Goal: Task Accomplishment & Management: Manage account settings

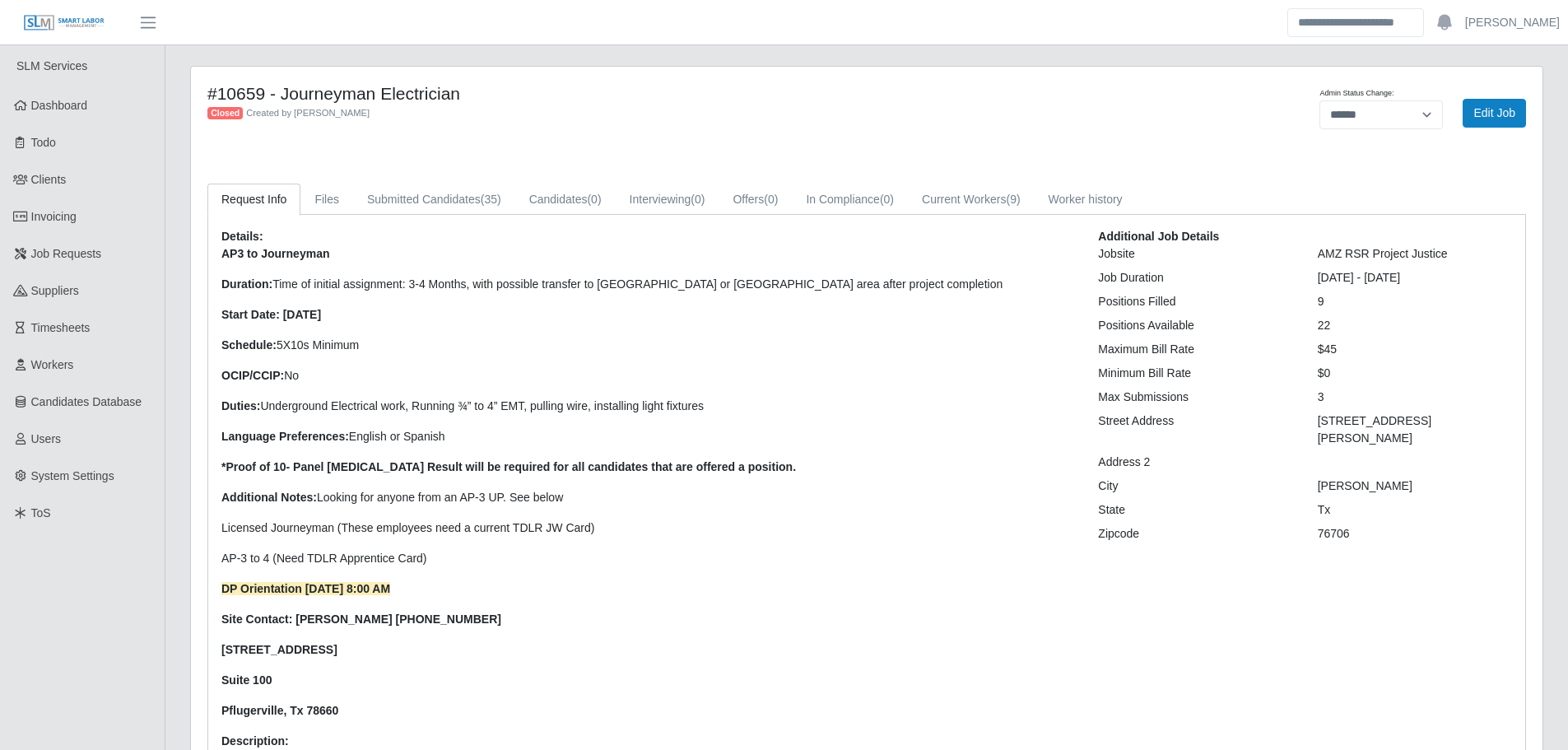
select select "******"
click at [108, 99] on link "Dashboard" at bounding box center [82, 105] width 165 height 37
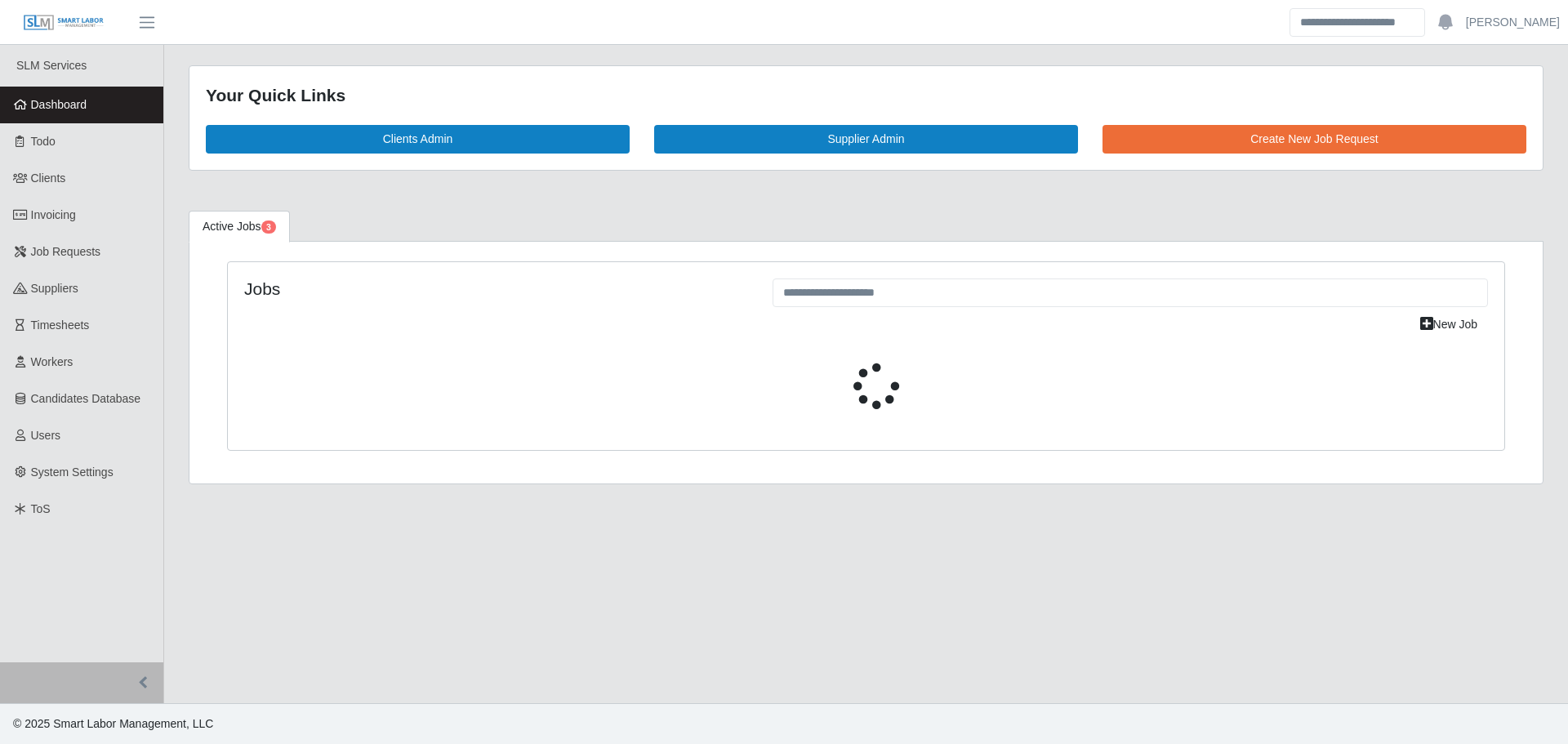
select select "****"
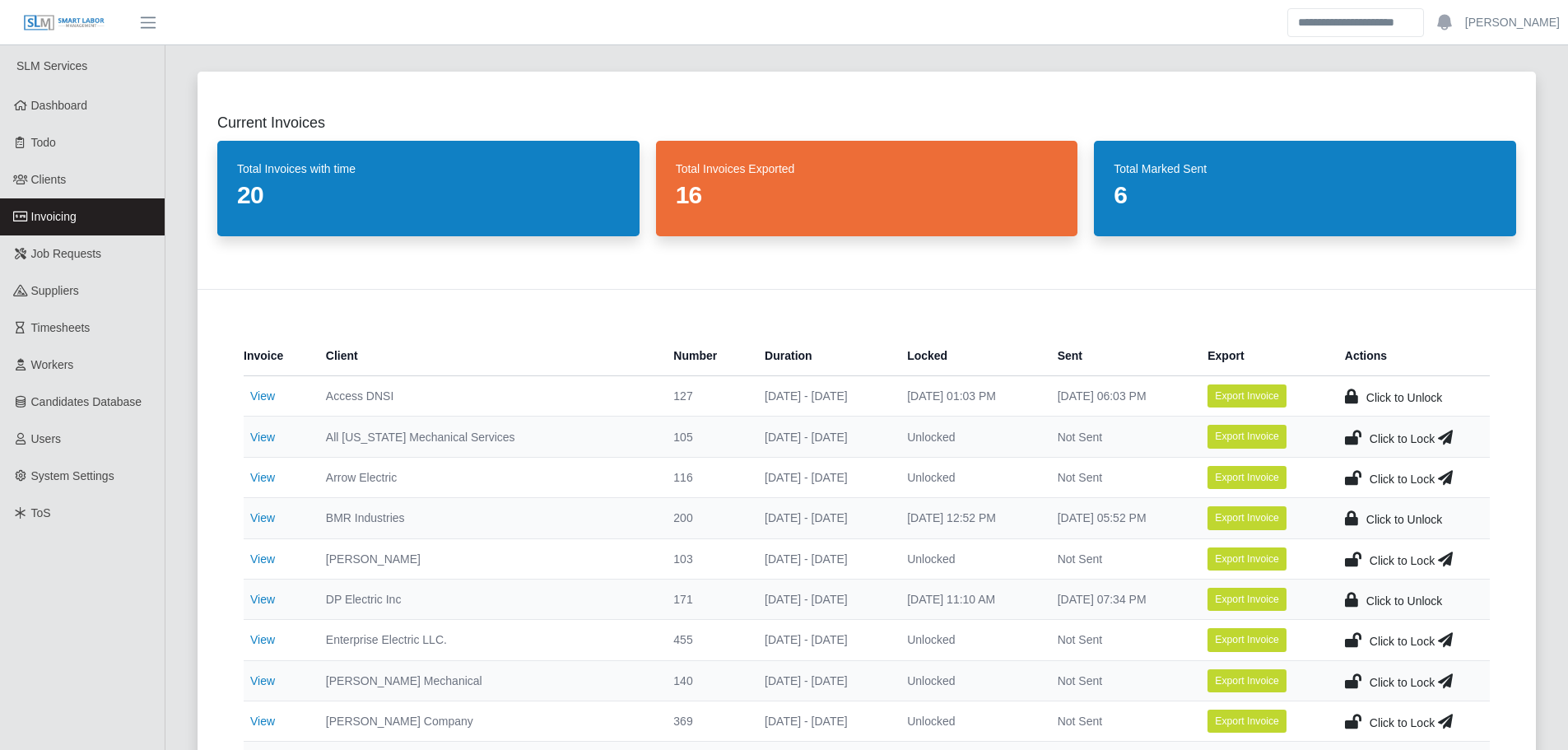
scroll to position [278, 0]
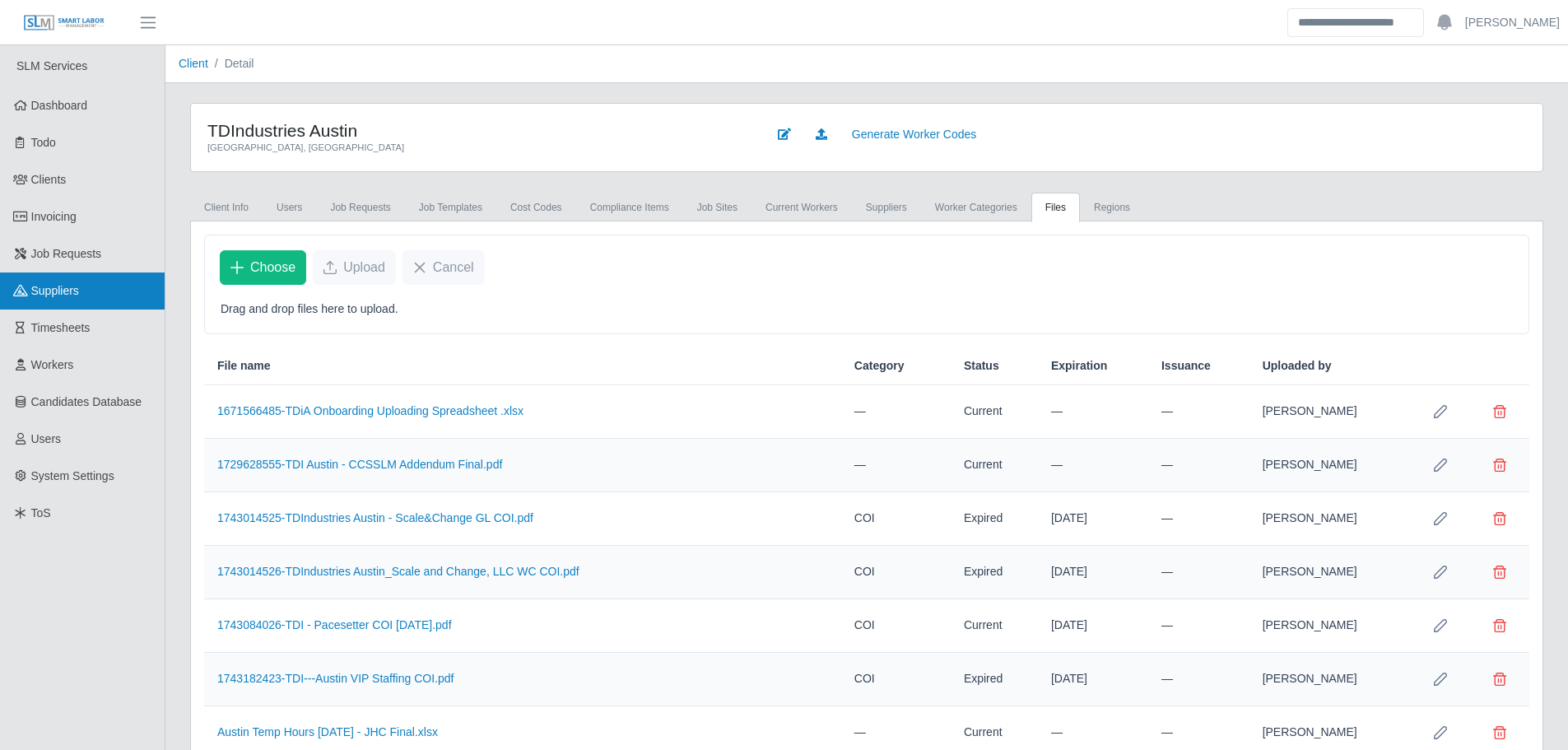
click at [50, 282] on link "Suppliers" at bounding box center [82, 291] width 165 height 37
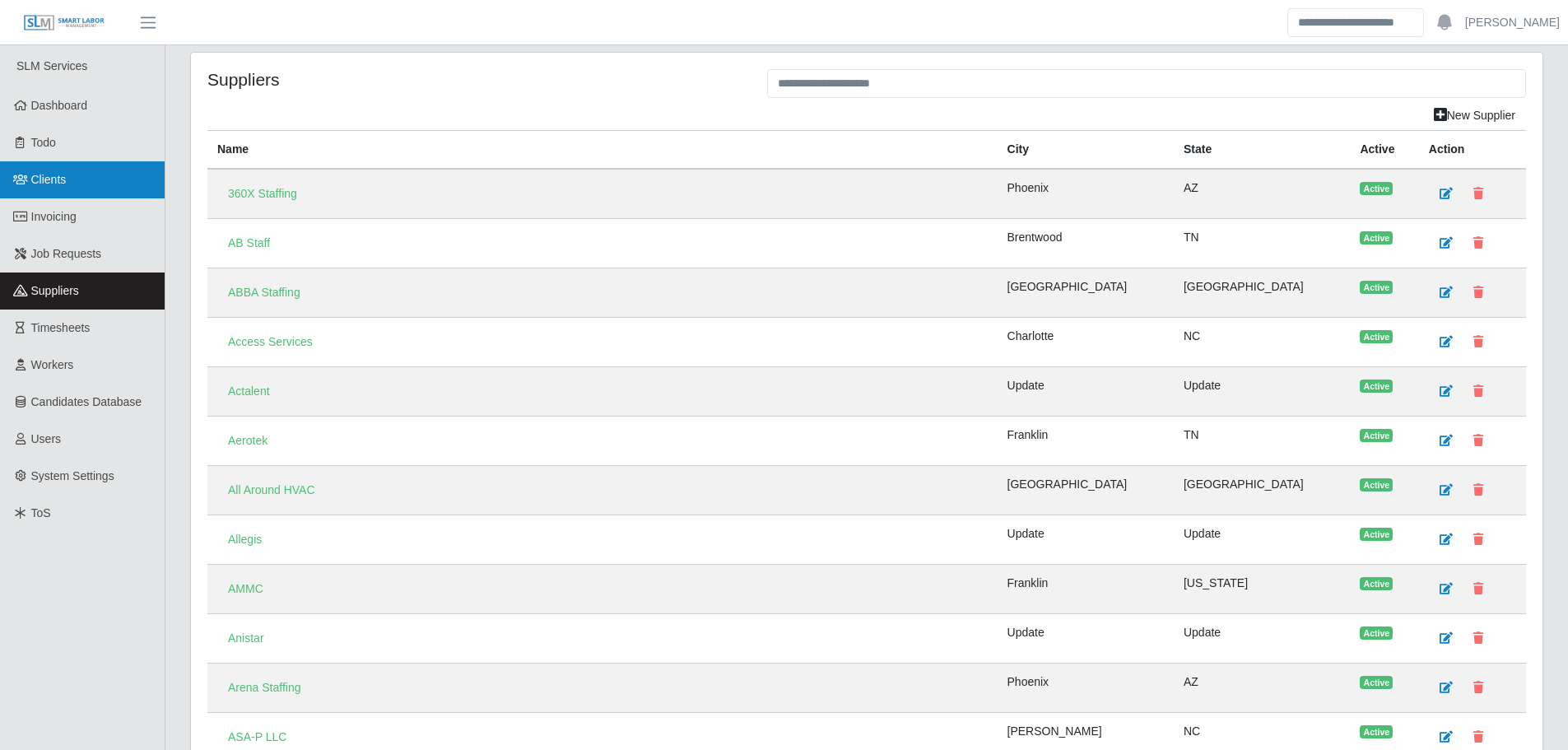
click at [55, 174] on span "Clients" at bounding box center [49, 180] width 36 height 13
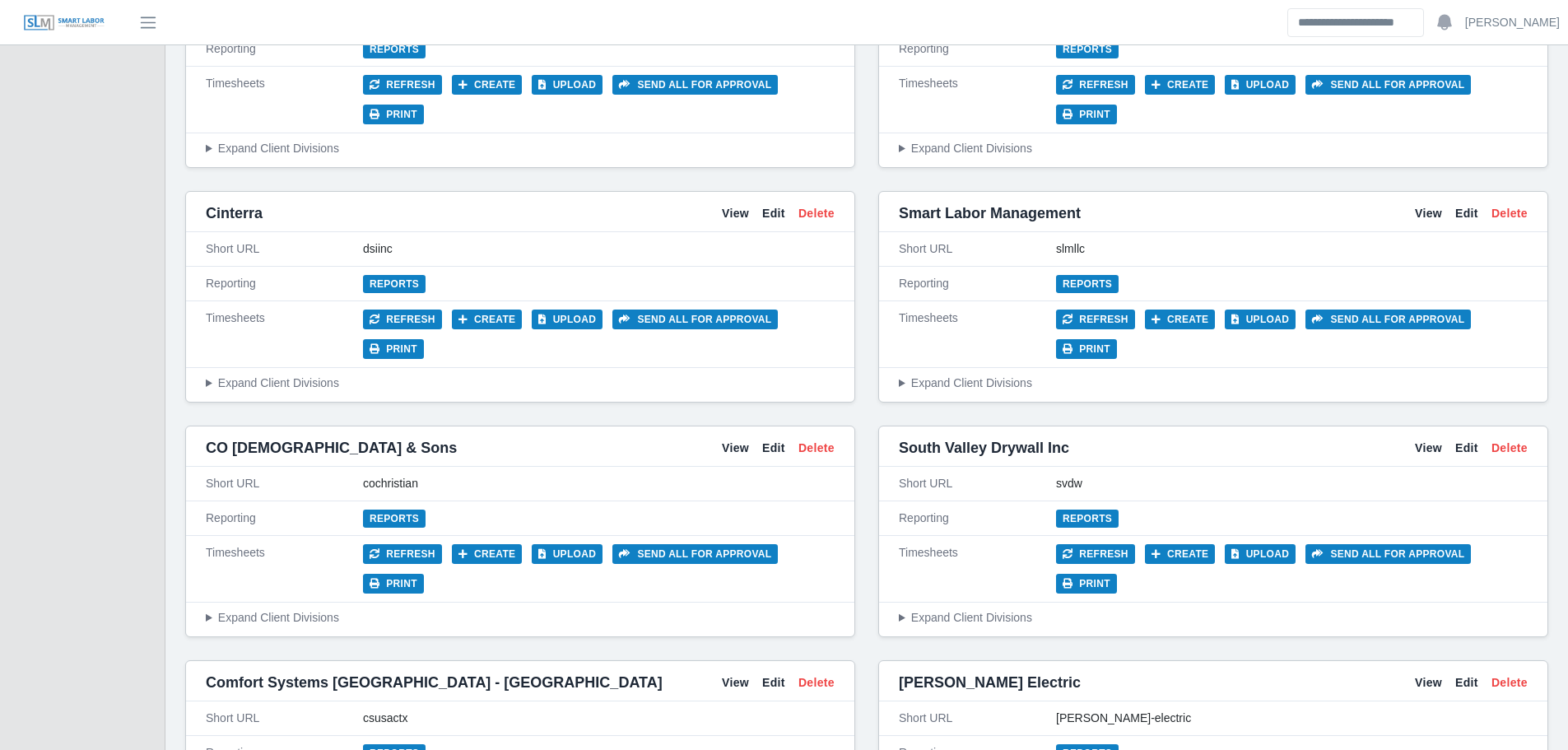
scroll to position [3046, 0]
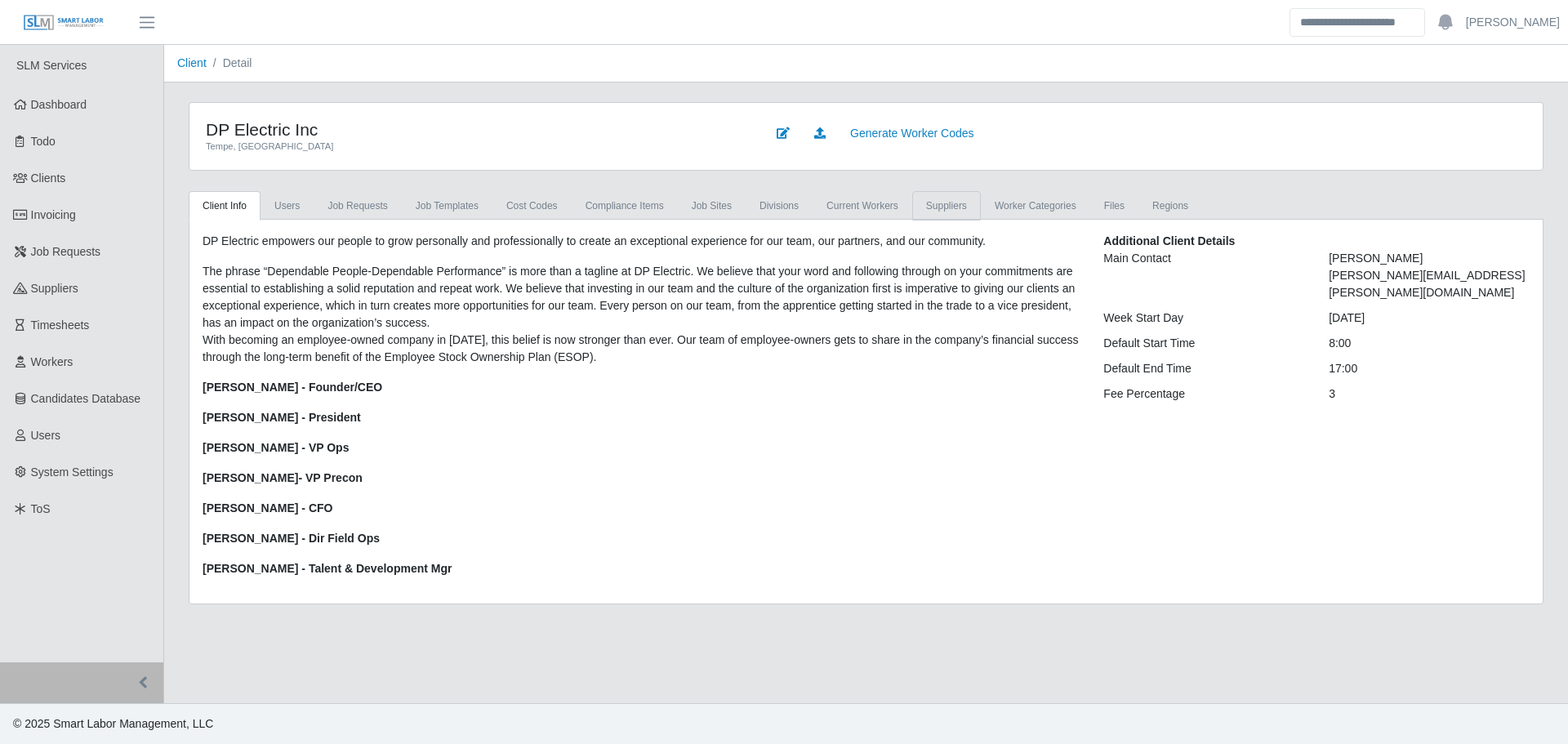
click at [956, 204] on link "Suppliers" at bounding box center [945, 205] width 68 height 29
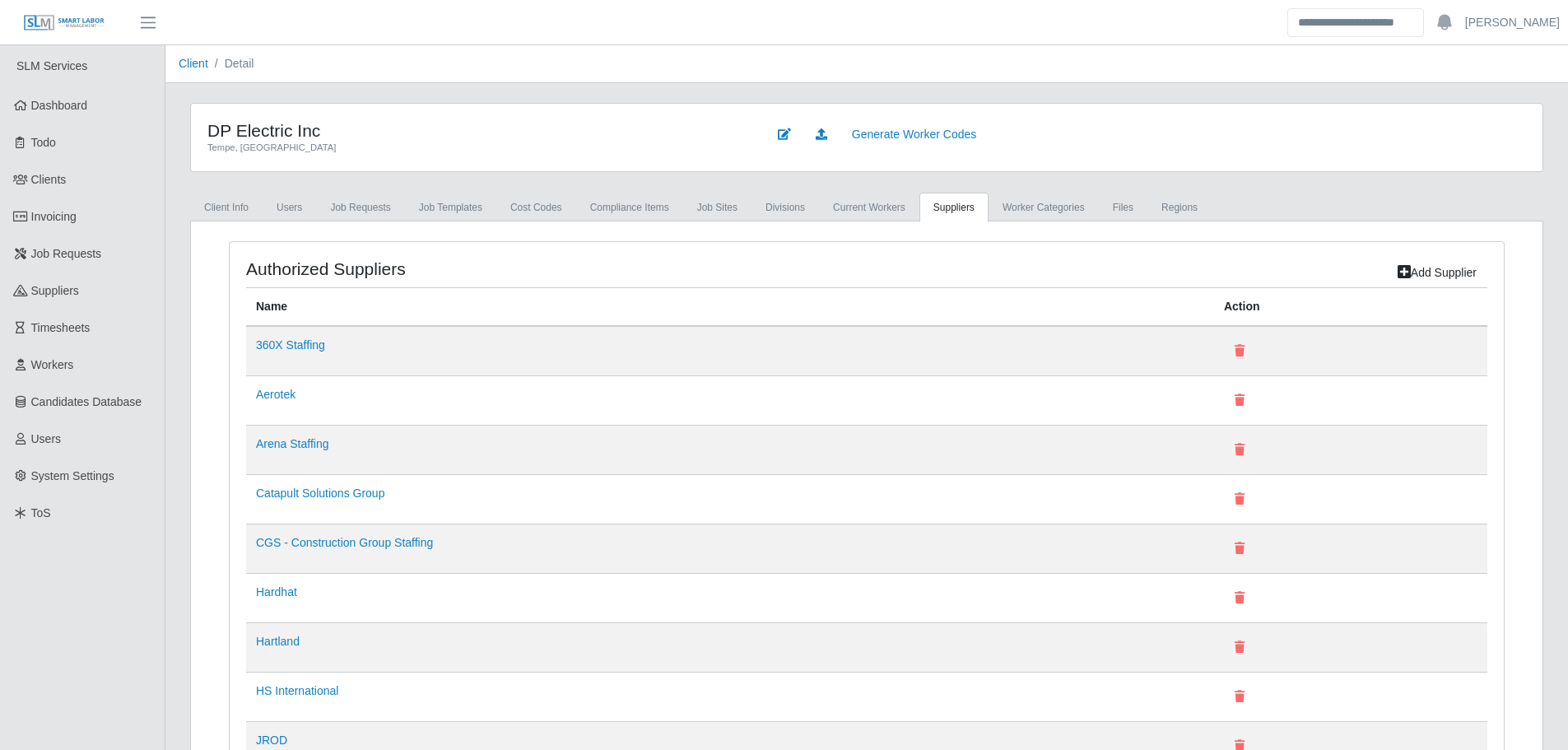
click at [1410, 276] on link "Add Supplier" at bounding box center [1436, 273] width 101 height 29
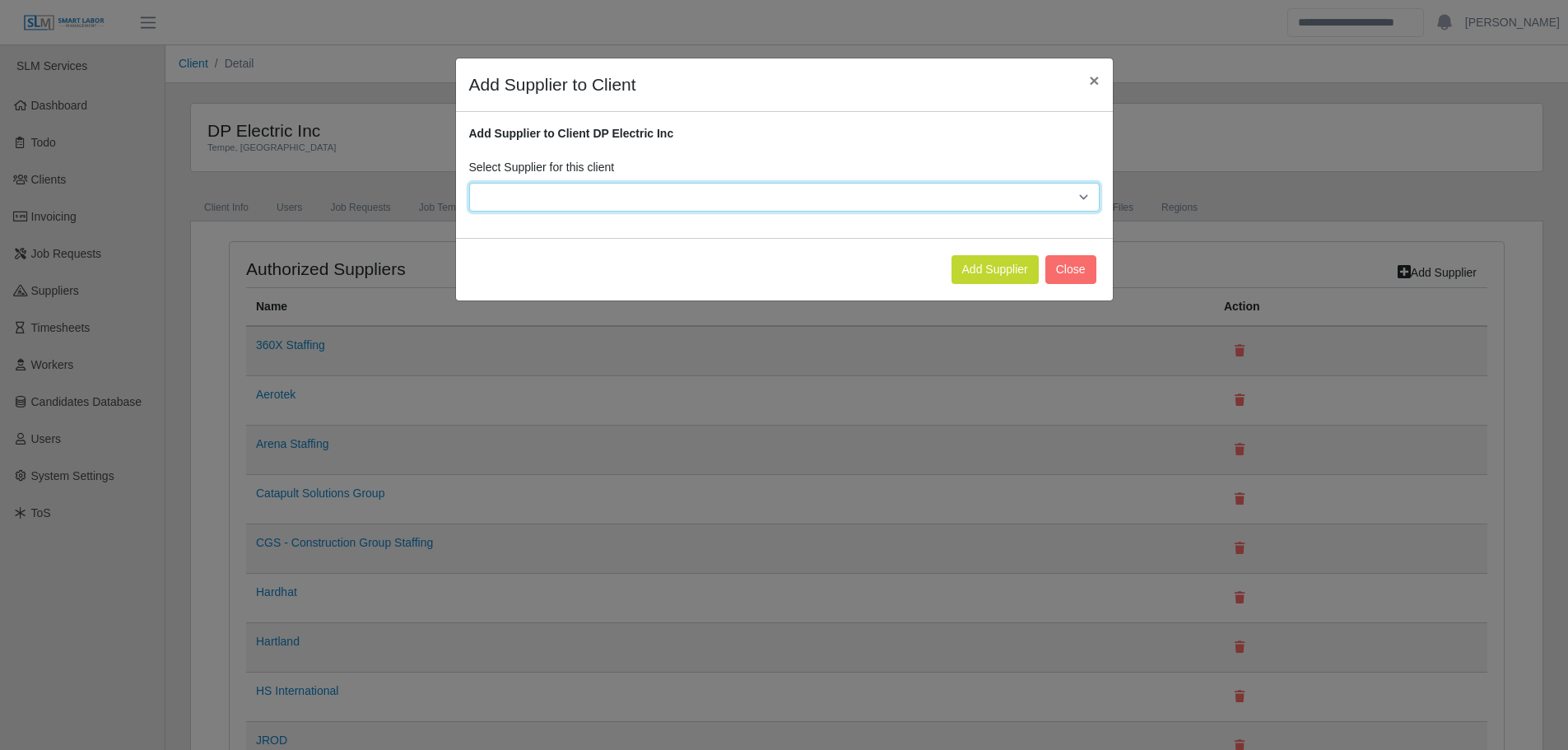
click at [589, 200] on select "**********" at bounding box center [784, 197] width 630 height 29
select select "**"
click at [469, 183] on select "**********" at bounding box center [784, 197] width 630 height 29
click at [983, 273] on button "Add Supplier" at bounding box center [994, 269] width 87 height 29
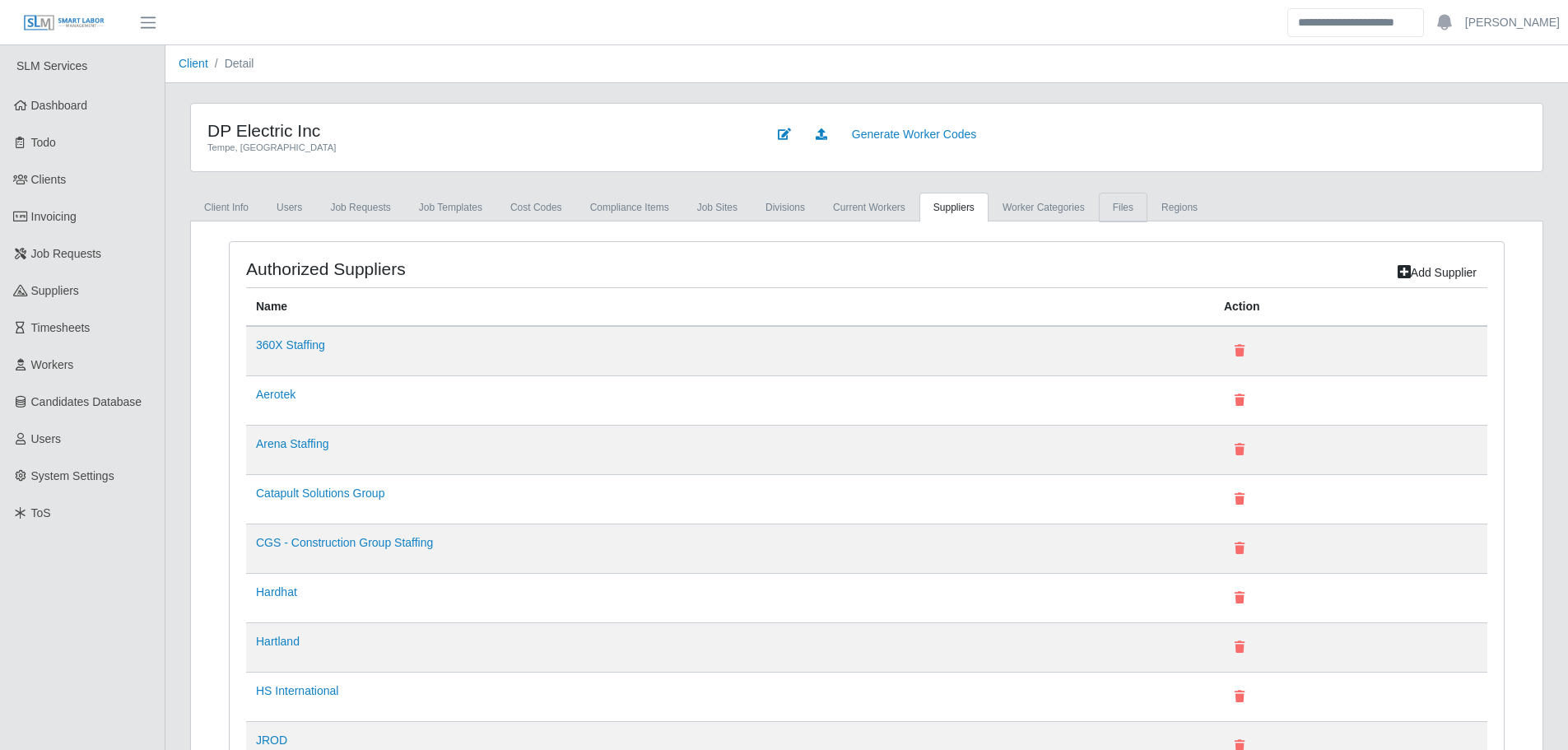
click at [1117, 216] on link "Files" at bounding box center [1123, 207] width 49 height 29
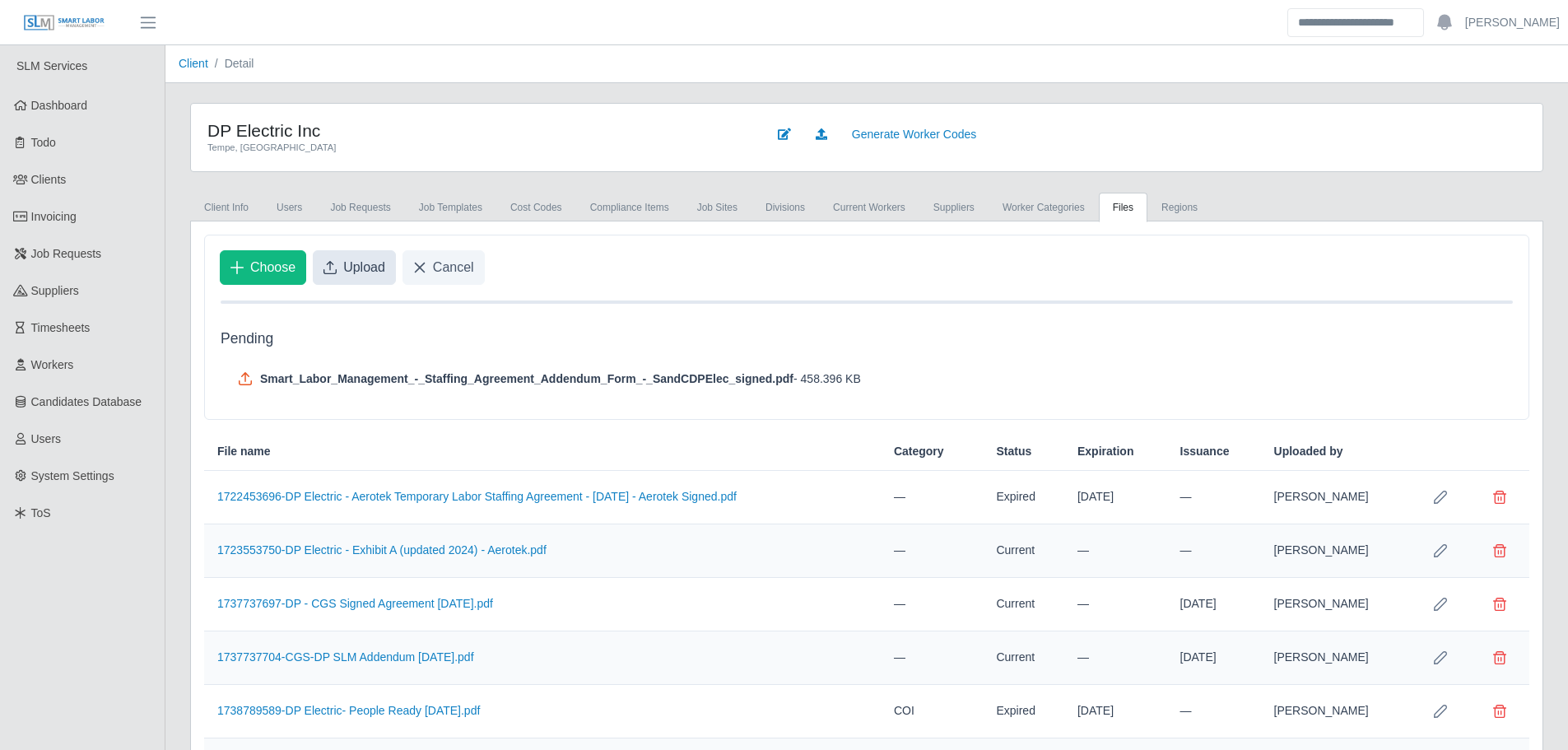
click at [373, 271] on span "Upload" at bounding box center [364, 267] width 42 height 20
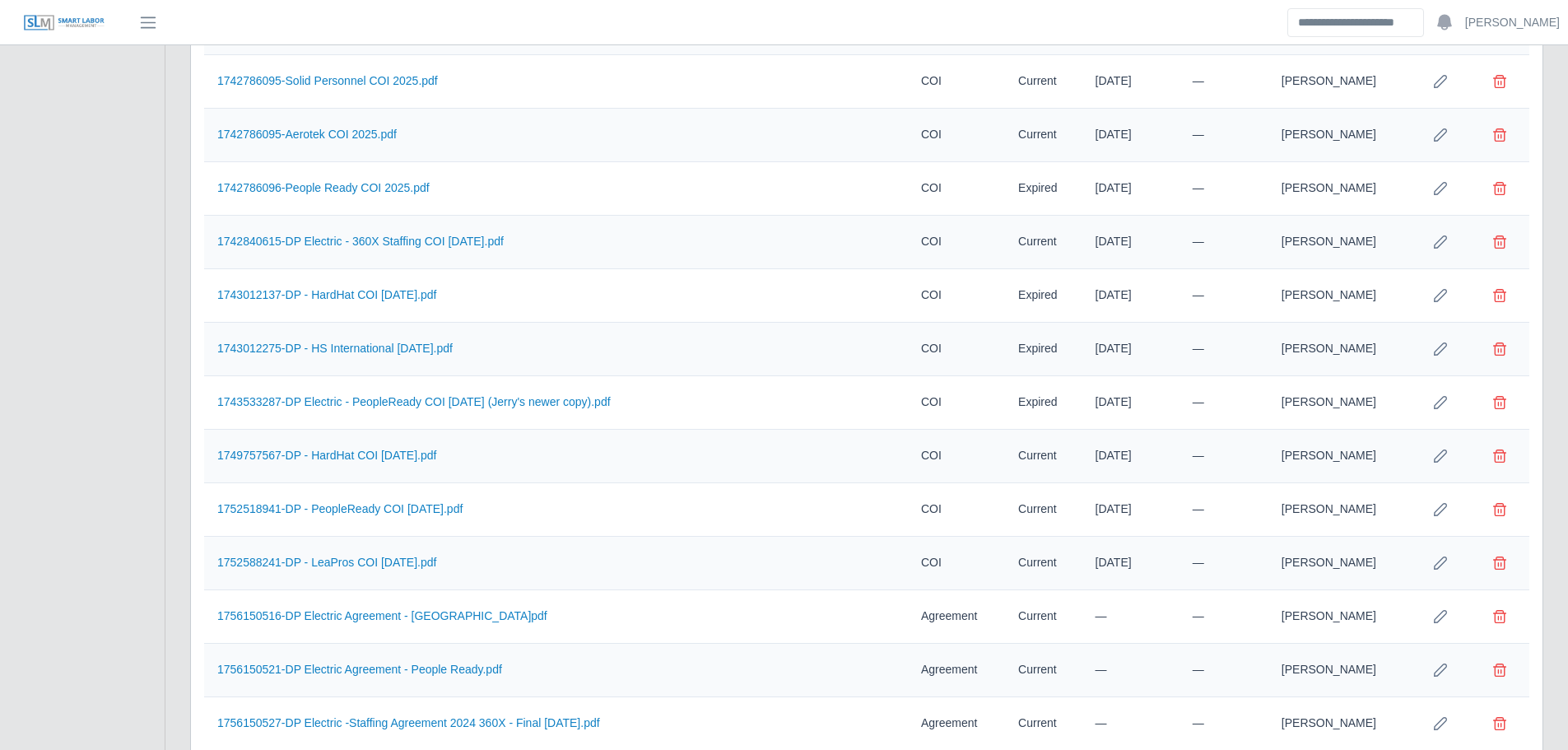
scroll to position [1118, 0]
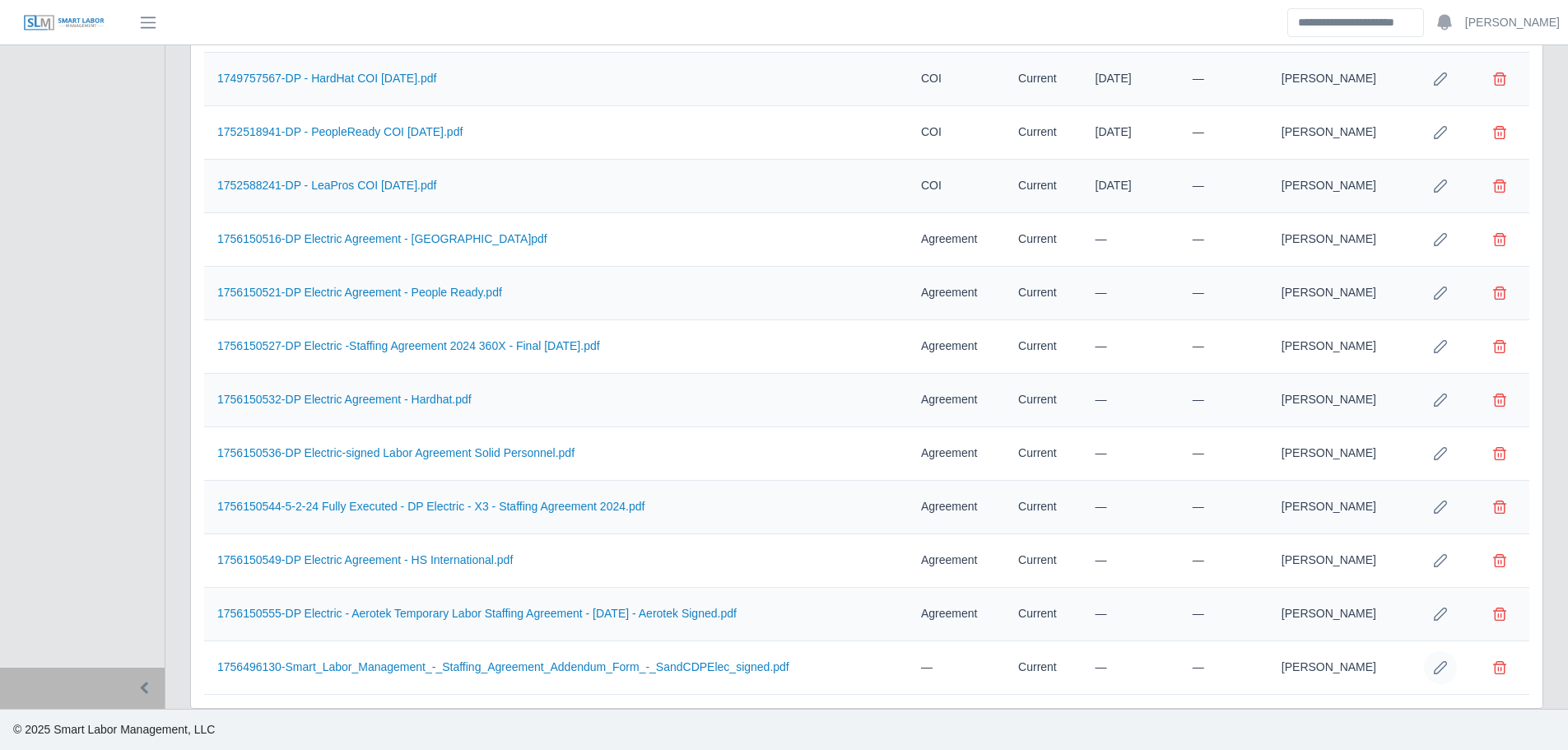
click at [1433, 664] on icon "Row Edit" at bounding box center [1440, 668] width 13 height 13
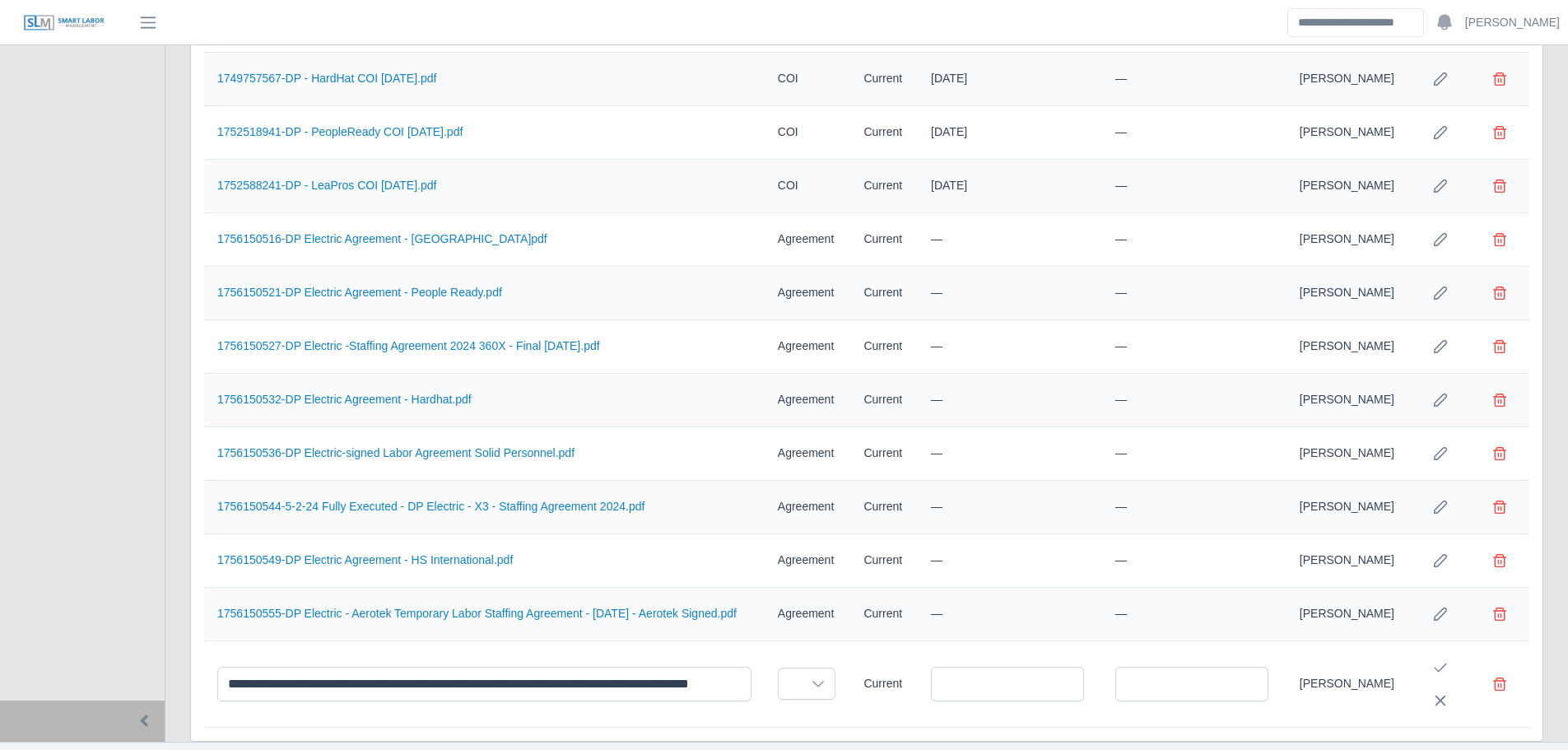
scroll to position [1151, 0]
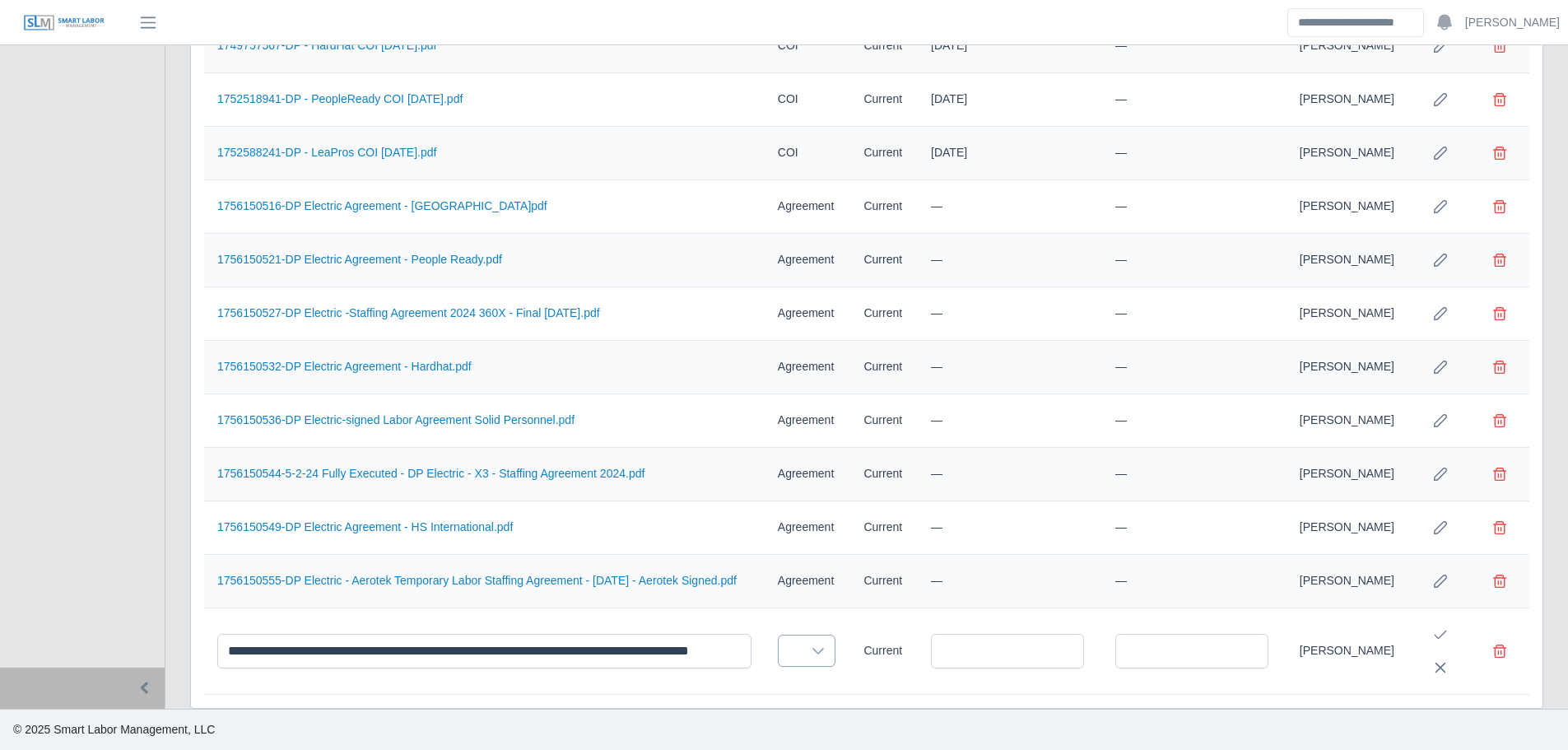
click at [825, 659] on div at bounding box center [817, 650] width 33 height 30
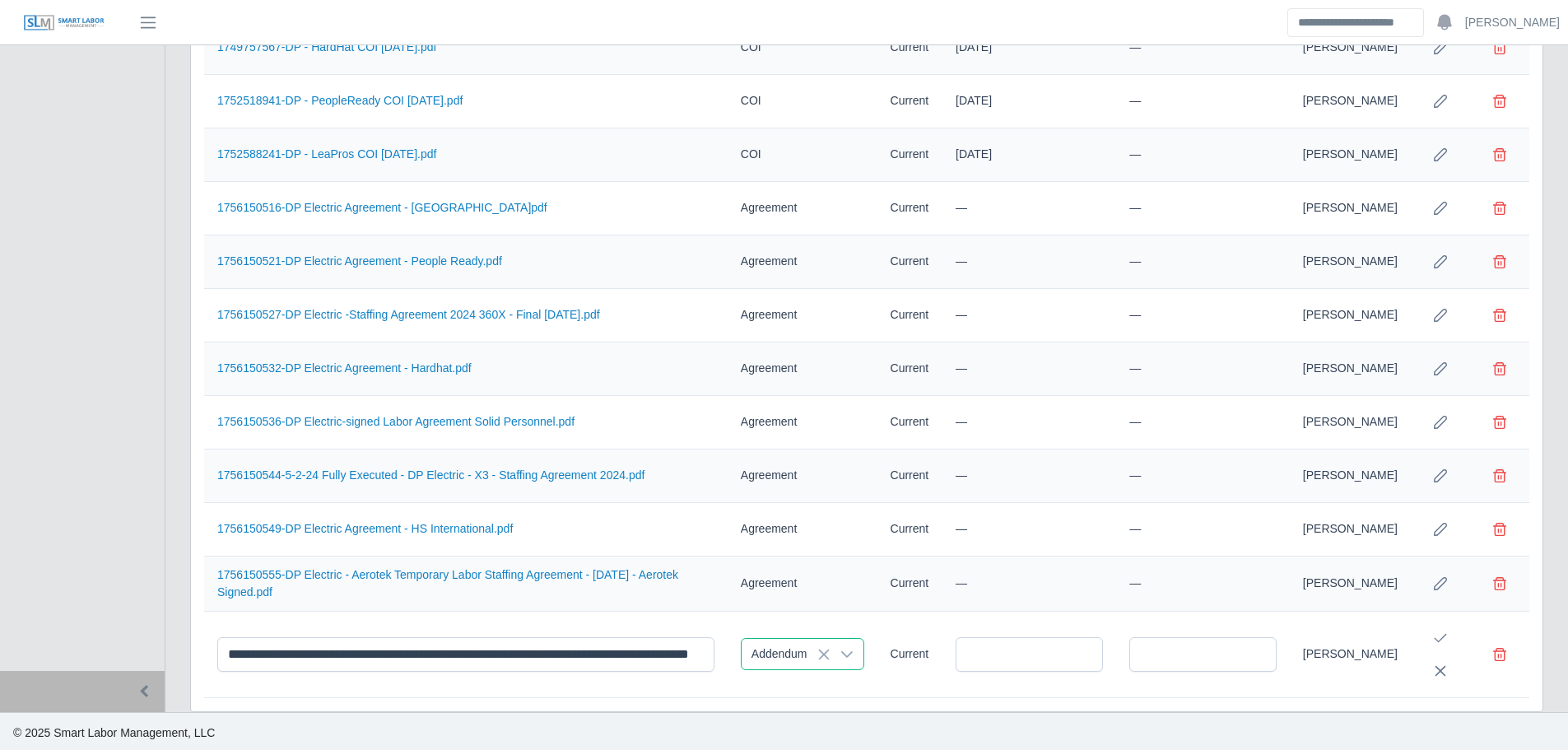
click at [830, 611] on ul "Licenses Certifications Safety Training Drug Test E-Verify Osha 10 COI Staffing…" at bounding box center [869, 581] width 193 height 615
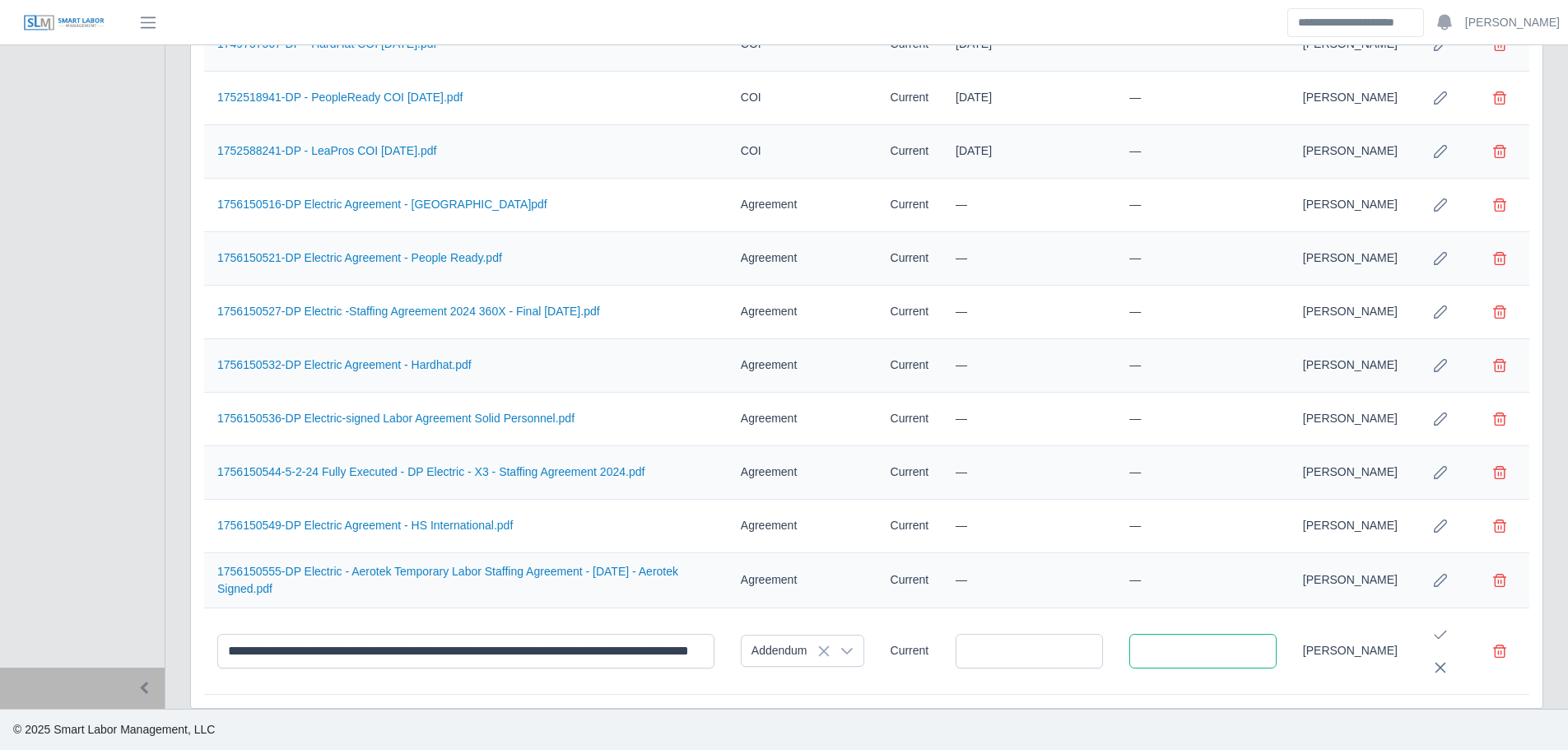
click at [1194, 658] on input "text" at bounding box center [1202, 651] width 148 height 35
click at [1324, 576] on span "29" at bounding box center [1325, 589] width 26 height 26
type input "**********"
click at [1444, 636] on icon "Save Edit" at bounding box center [1440, 635] width 13 height 13
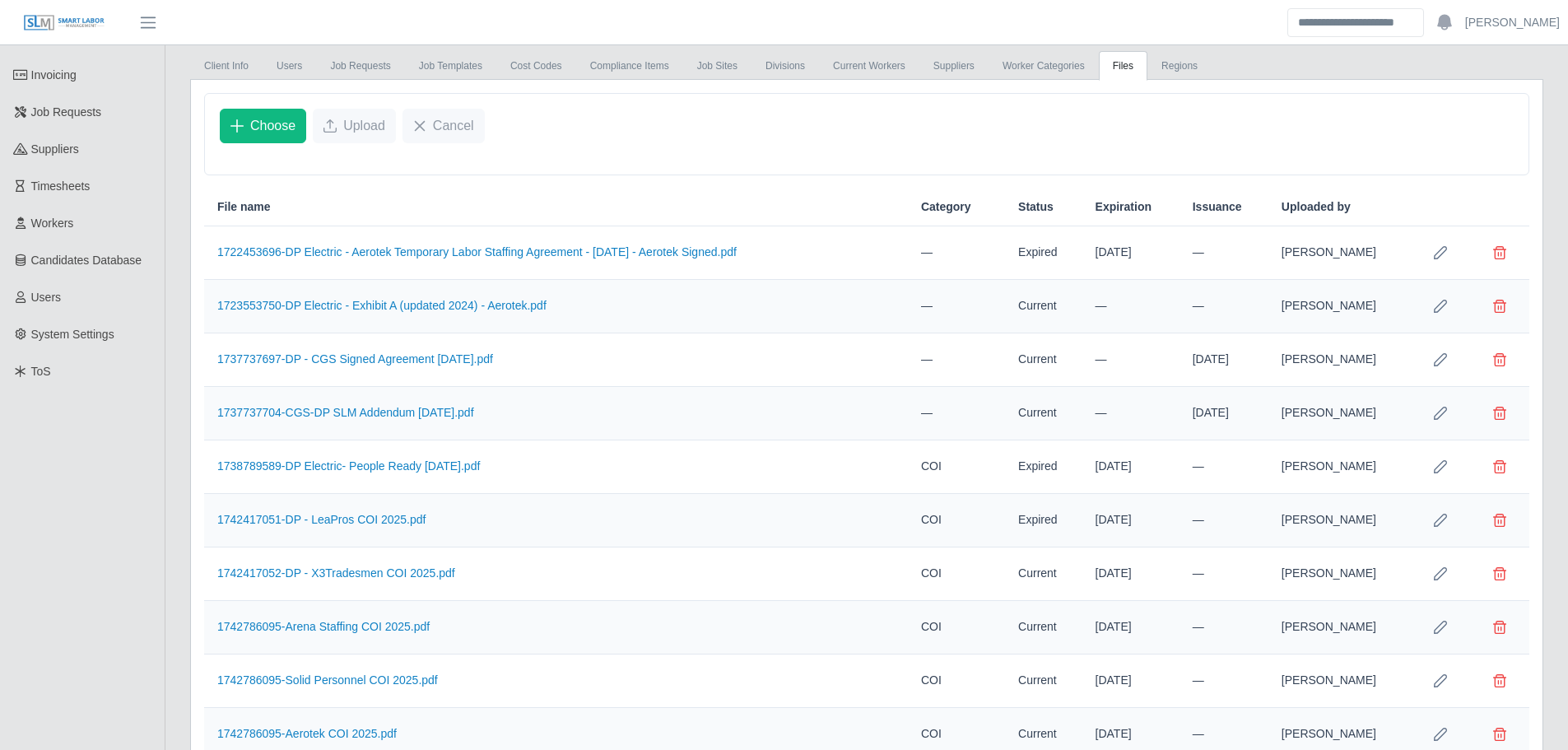
scroll to position [0, 0]
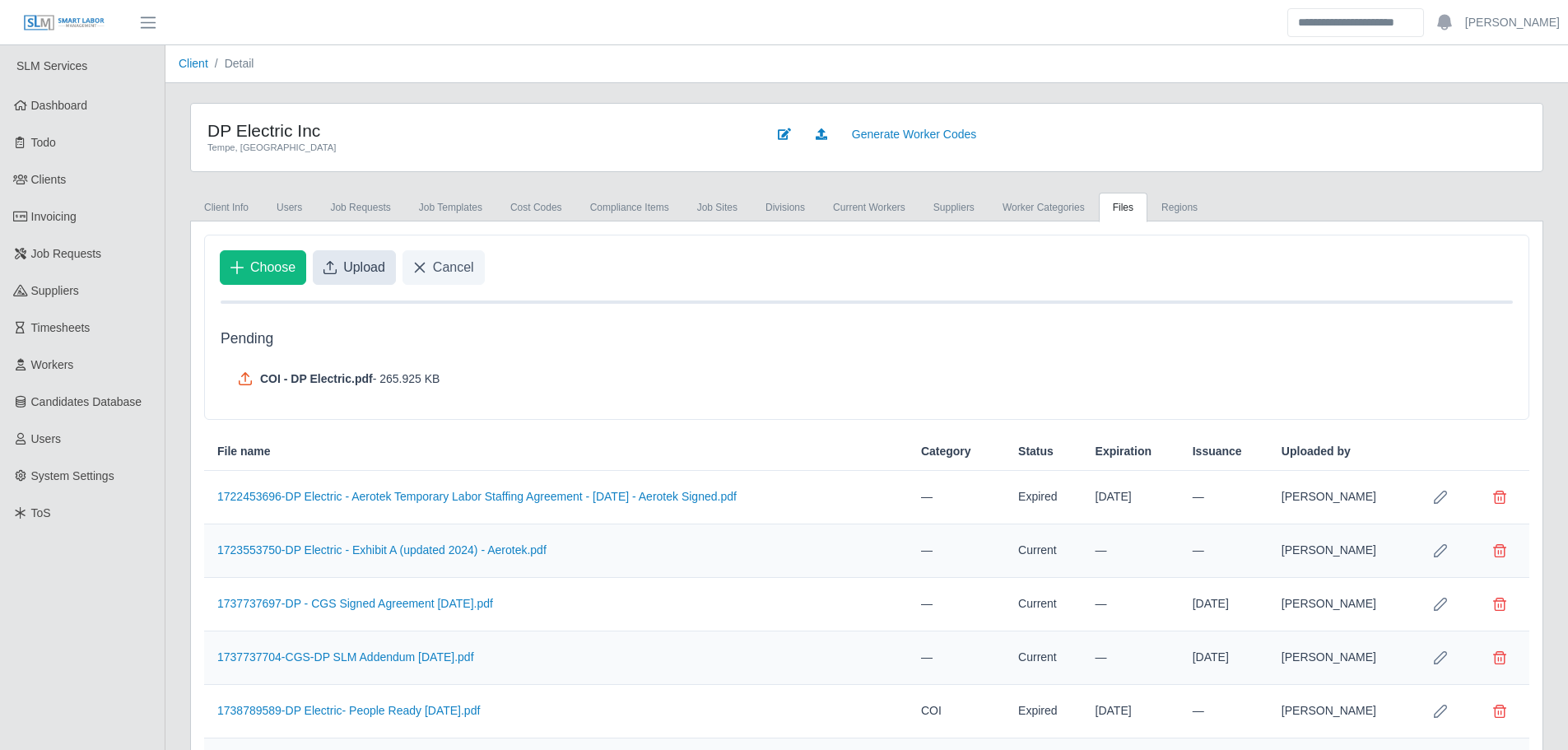
click at [380, 266] on span "Upload" at bounding box center [364, 267] width 42 height 20
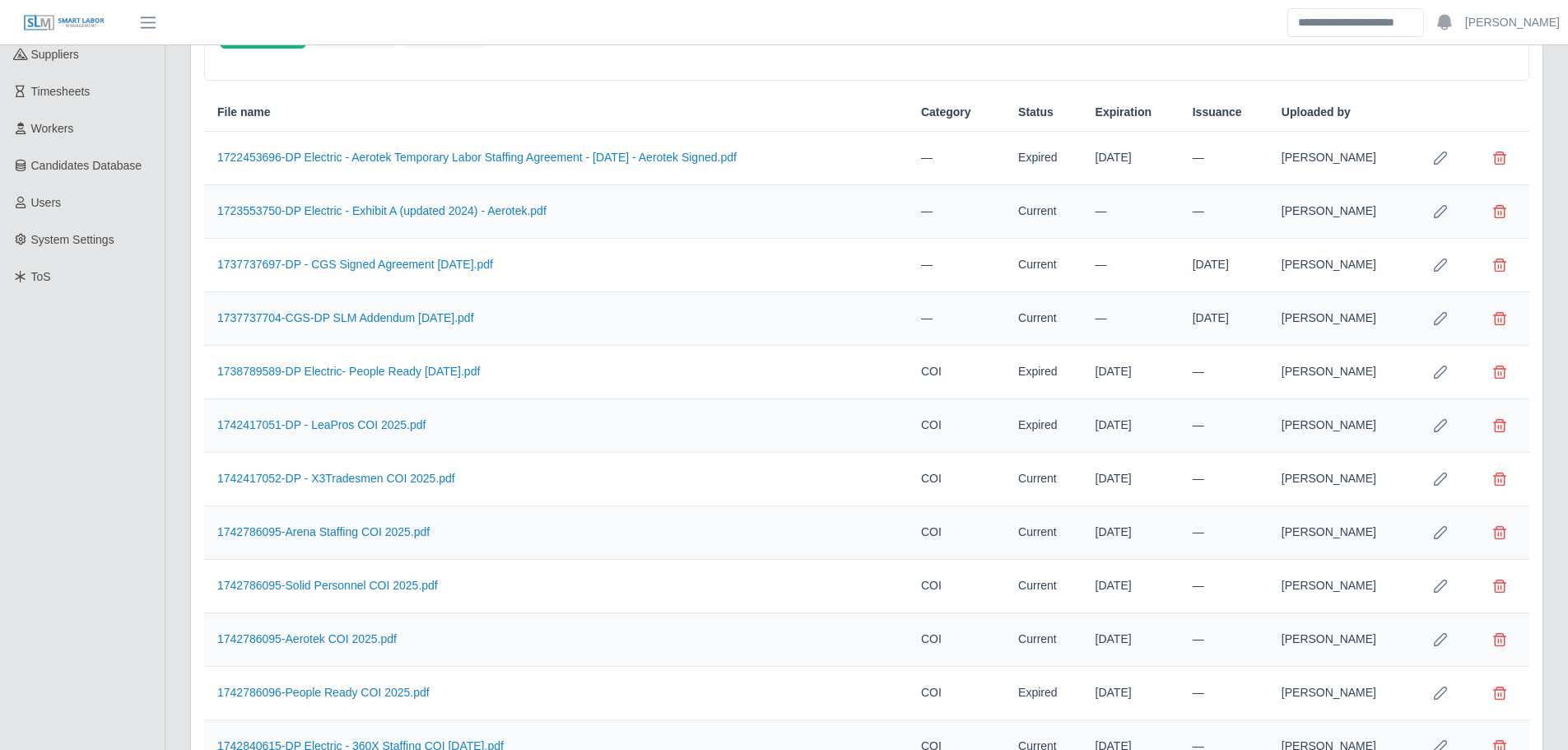
scroll to position [1172, 0]
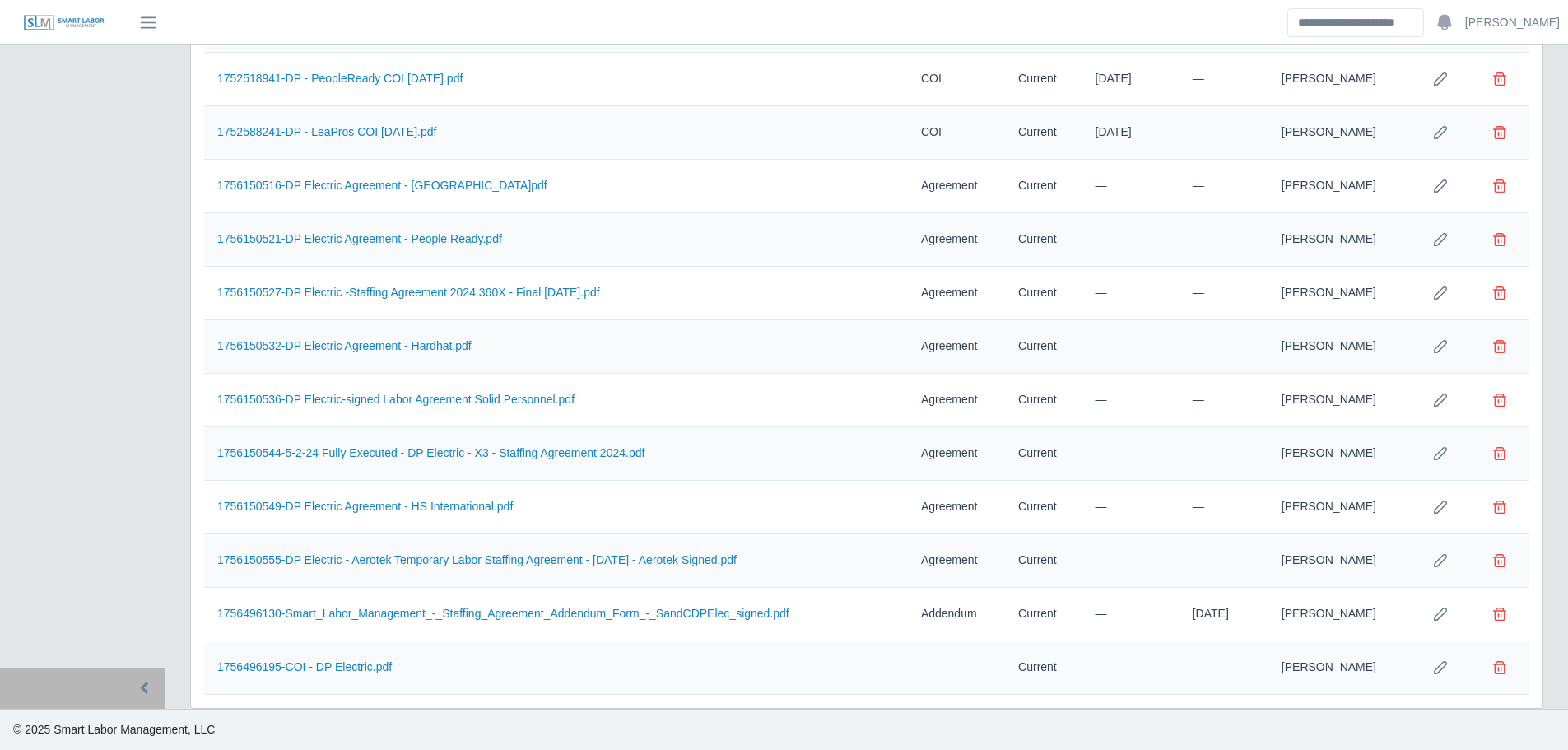
click at [1439, 669] on icon "Row Edit" at bounding box center [1440, 668] width 13 height 13
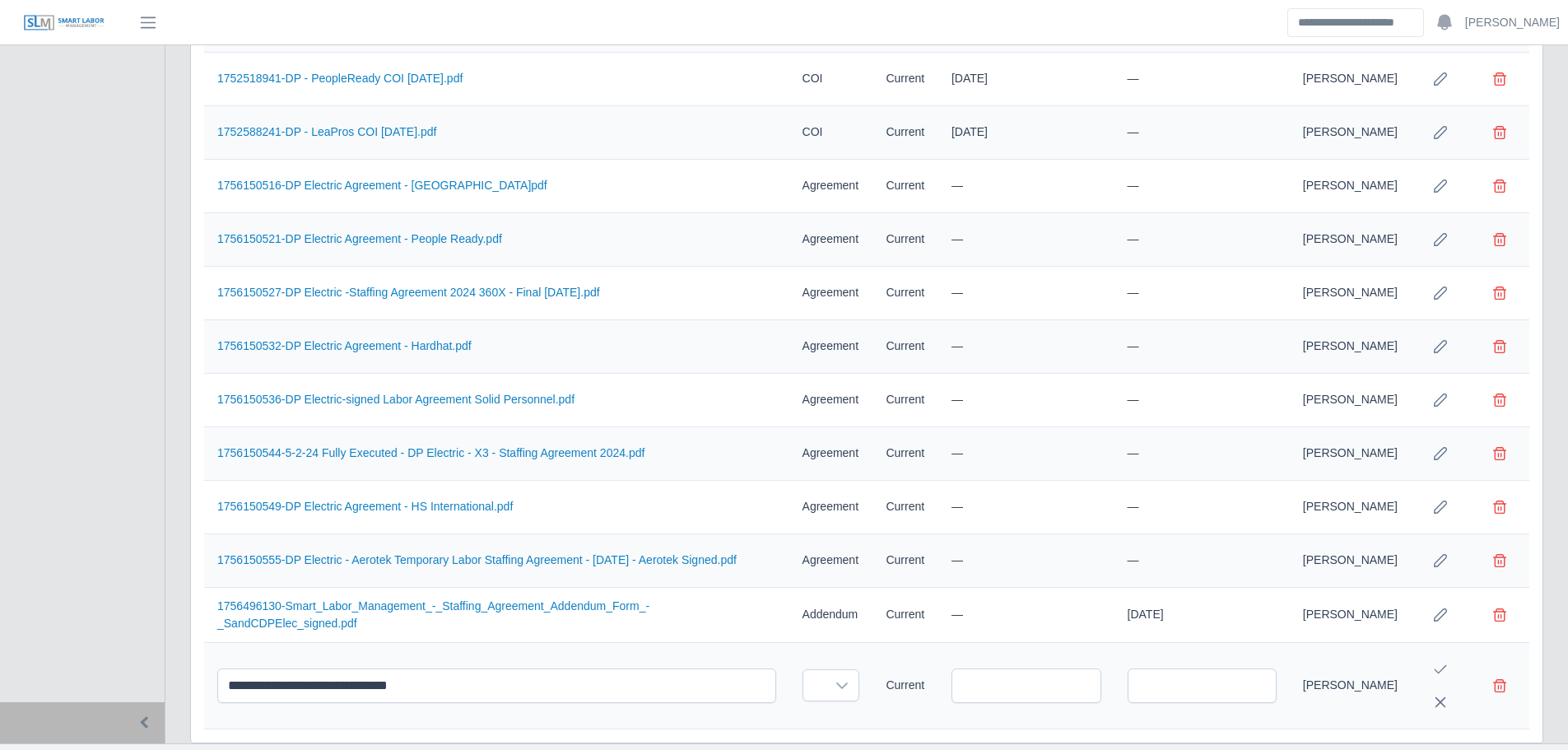
scroll to position [1222, 0]
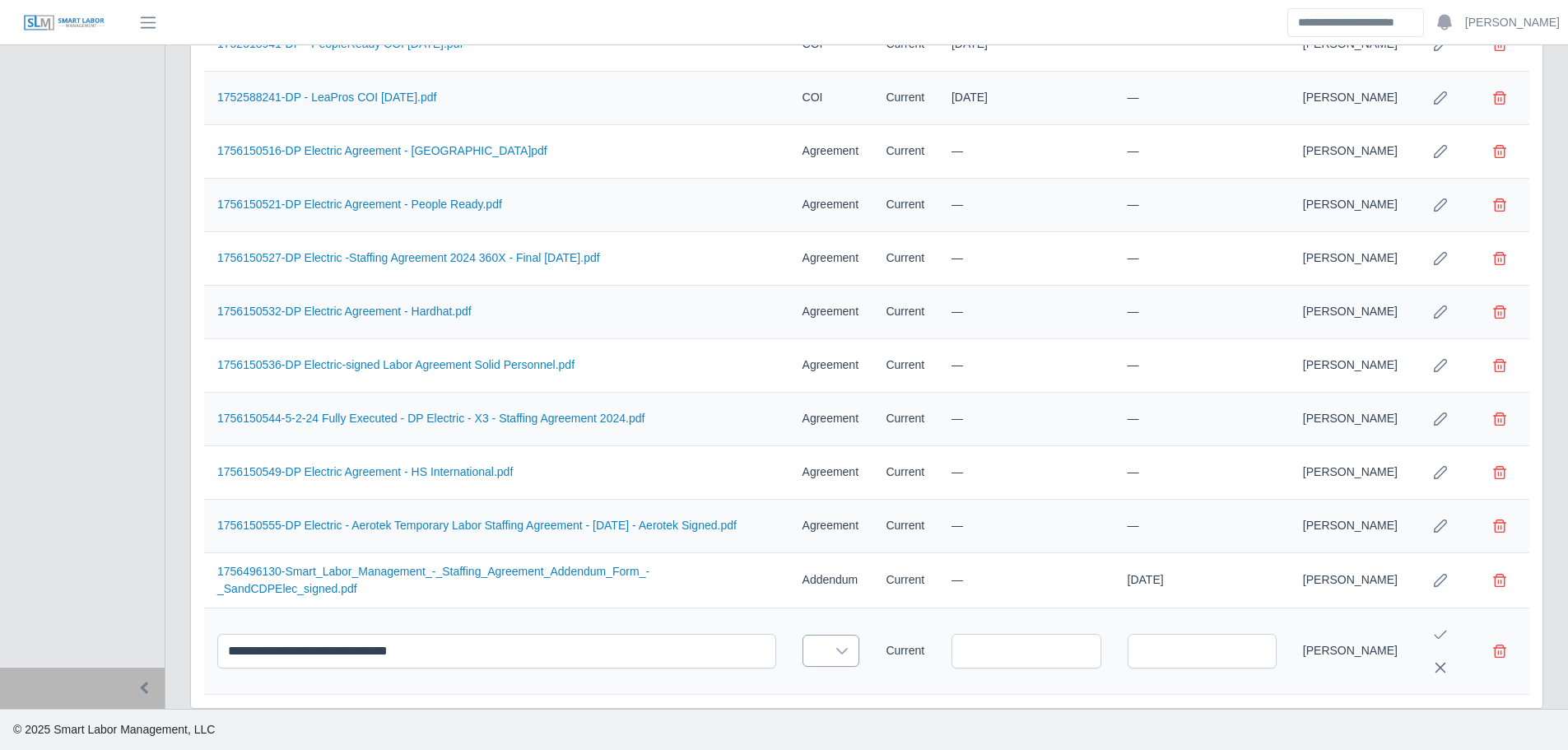
click at [826, 660] on div at bounding box center [842, 650] width 33 height 30
click at [801, 492] on span "COI" at bounding box center [808, 501] width 21 height 17
click at [1433, 635] on icon "Save Edit" at bounding box center [1440, 635] width 13 height 13
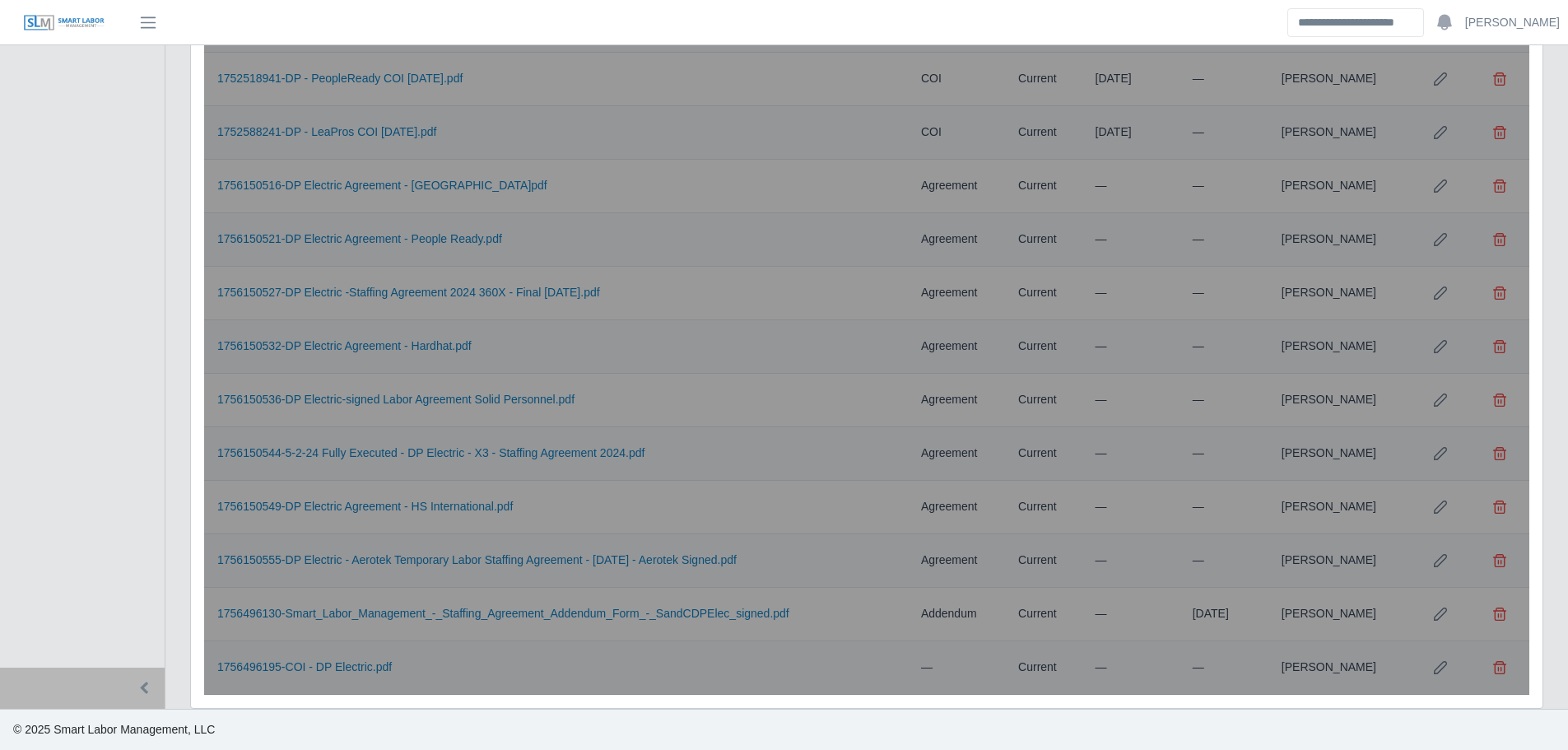
scroll to position [1172, 0]
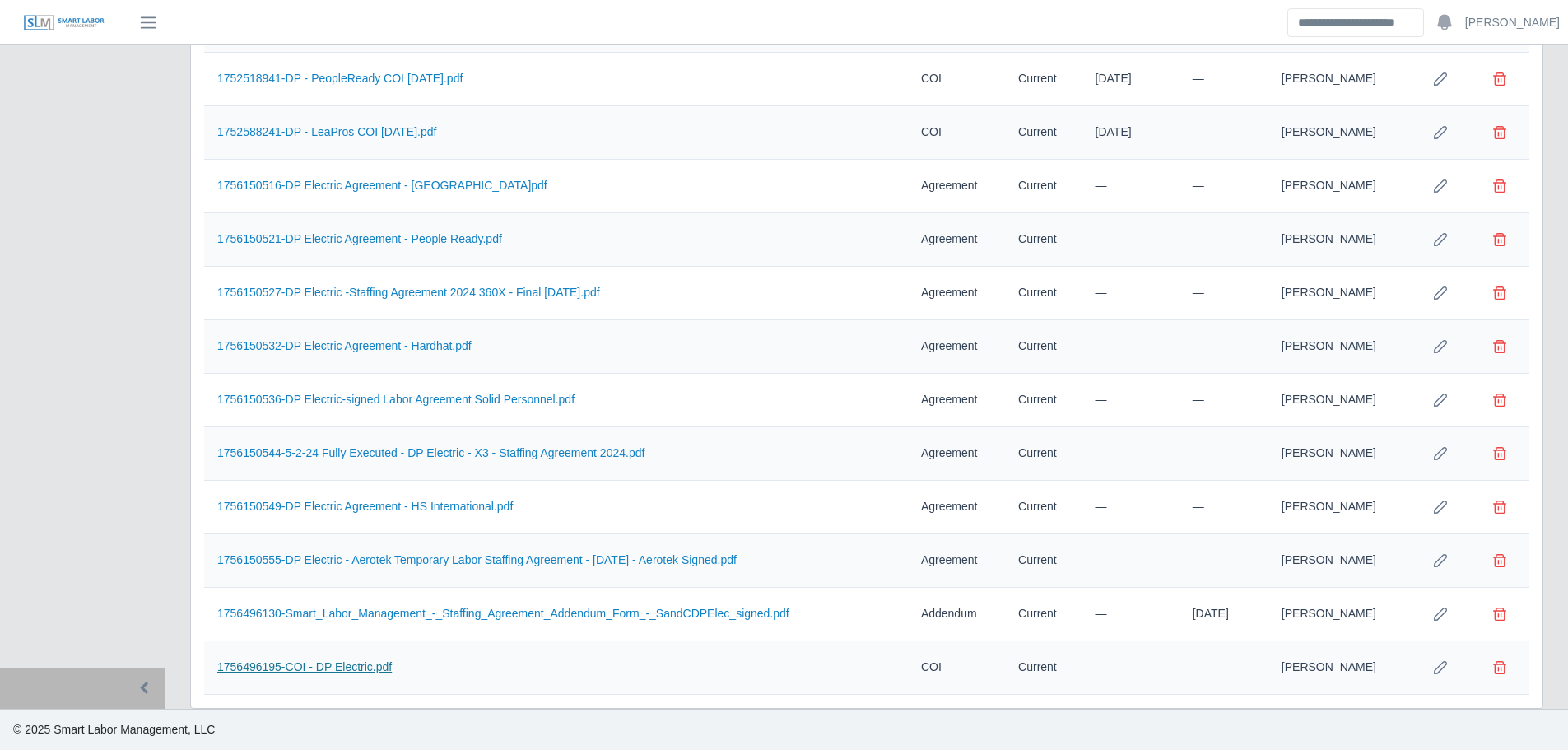
click at [367, 671] on link "1756496195-COI - DP Electric.pdf" at bounding box center [304, 667] width 174 height 13
click at [1447, 667] on button "Row Edit" at bounding box center [1440, 667] width 33 height 33
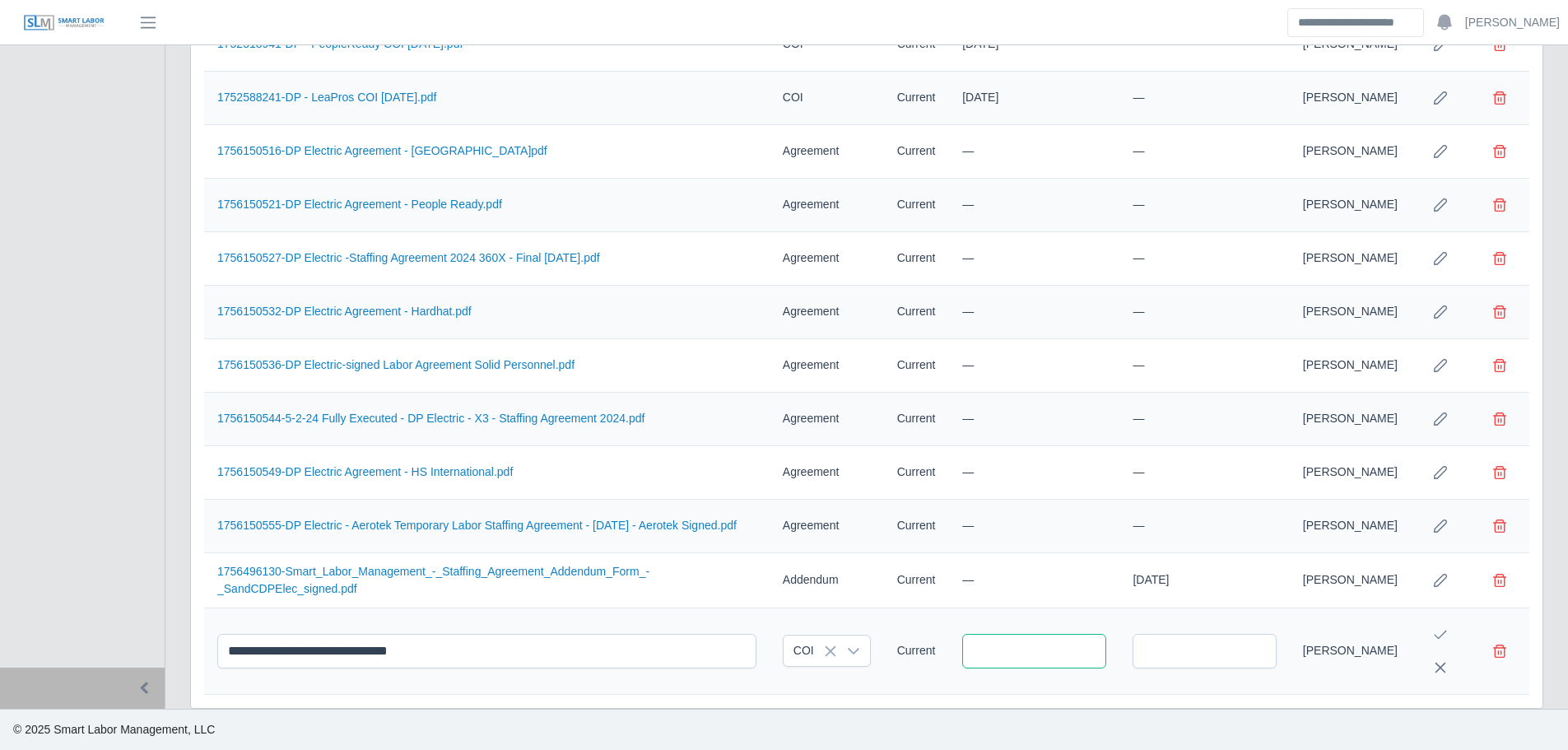
click at [982, 647] on input "text" at bounding box center [1034, 651] width 144 height 35
click at [1175, 377] on icon "Next Month" at bounding box center [1169, 384] width 13 height 13
click at [1174, 377] on icon "Next Month" at bounding box center [1169, 384] width 13 height 13
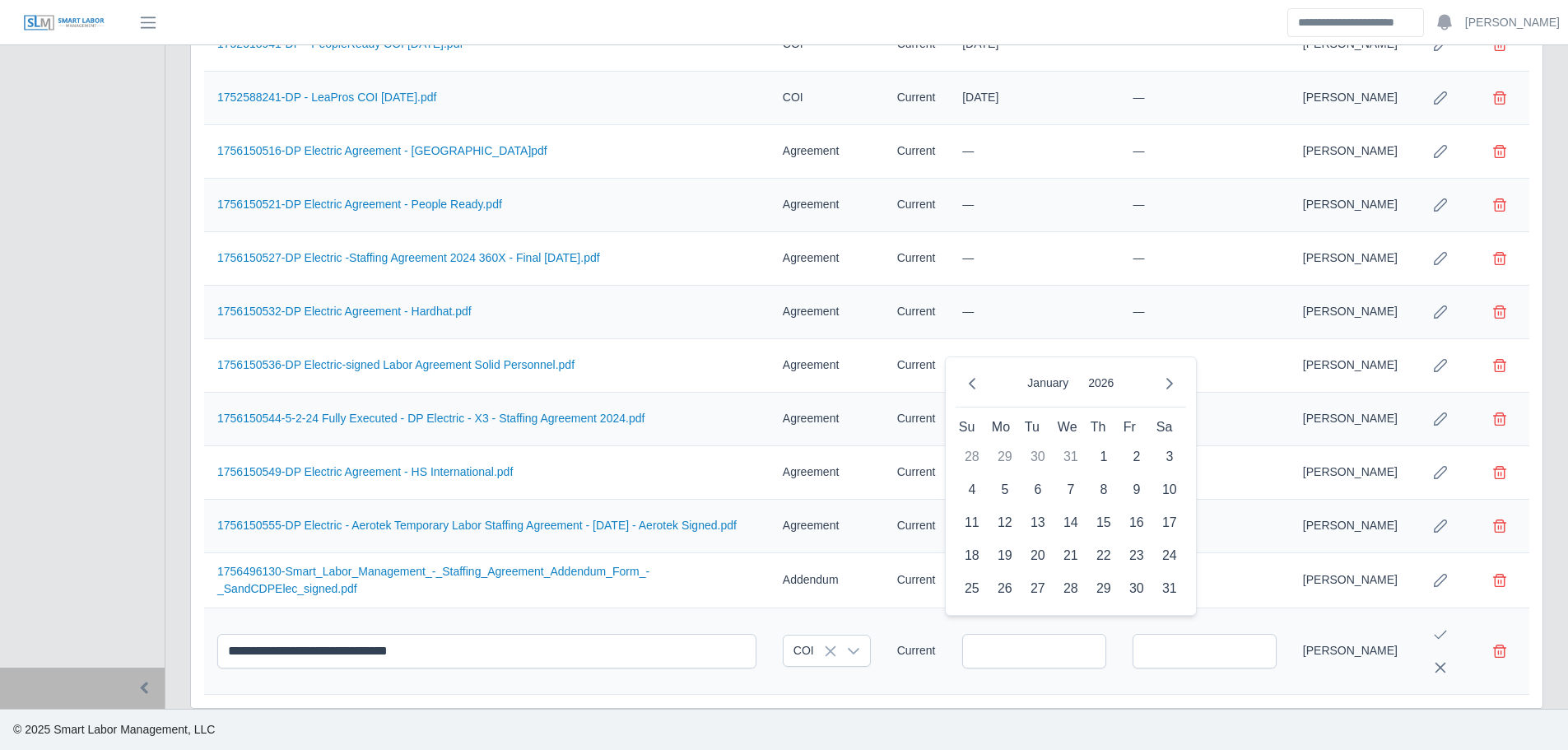
click at [1174, 377] on icon "Next Month" at bounding box center [1169, 384] width 13 height 13
click at [960, 445] on span "1" at bounding box center [972, 457] width 26 height 26
type input "**********"
click at [1435, 631] on icon "Save Edit" at bounding box center [1440, 635] width 13 height 13
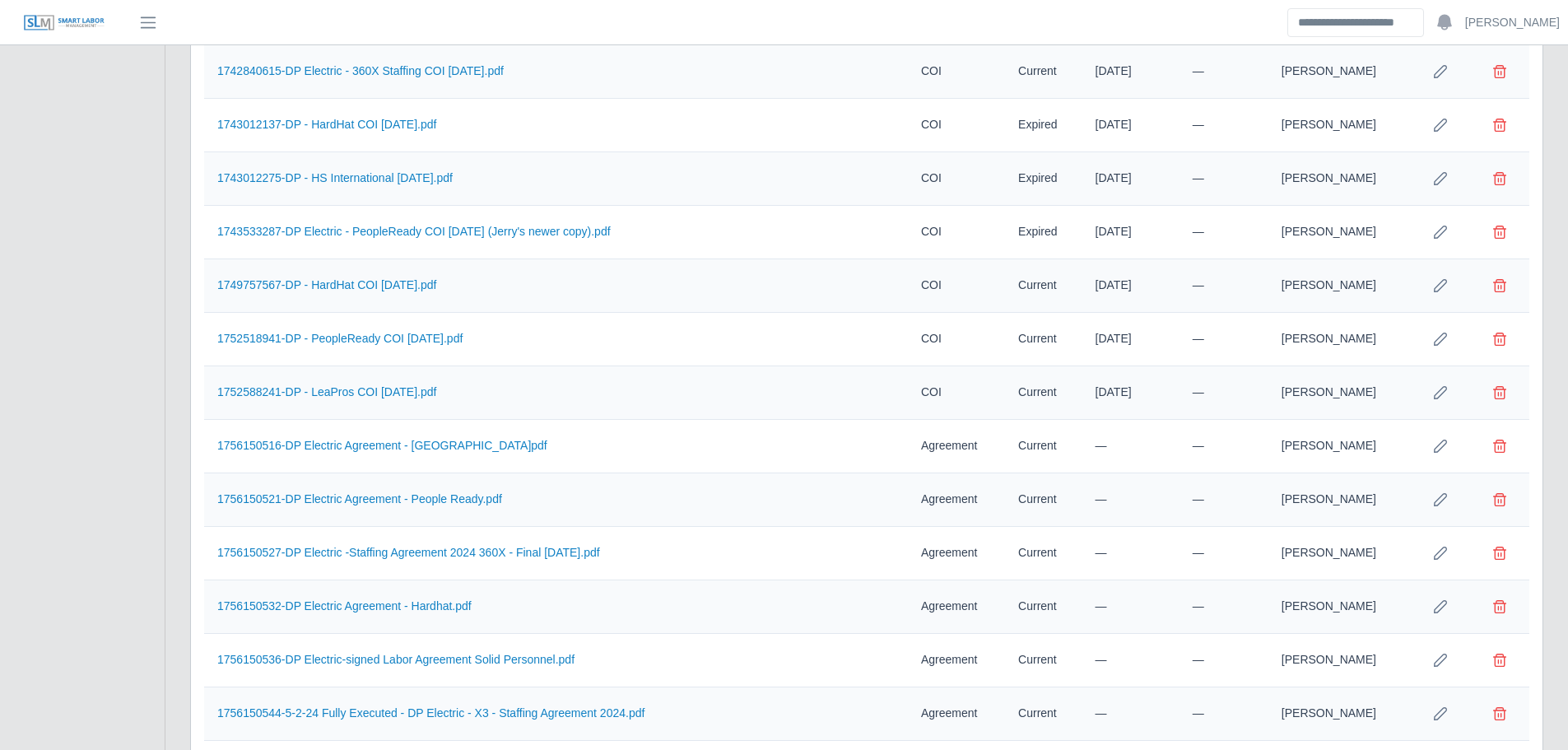
scroll to position [0, 0]
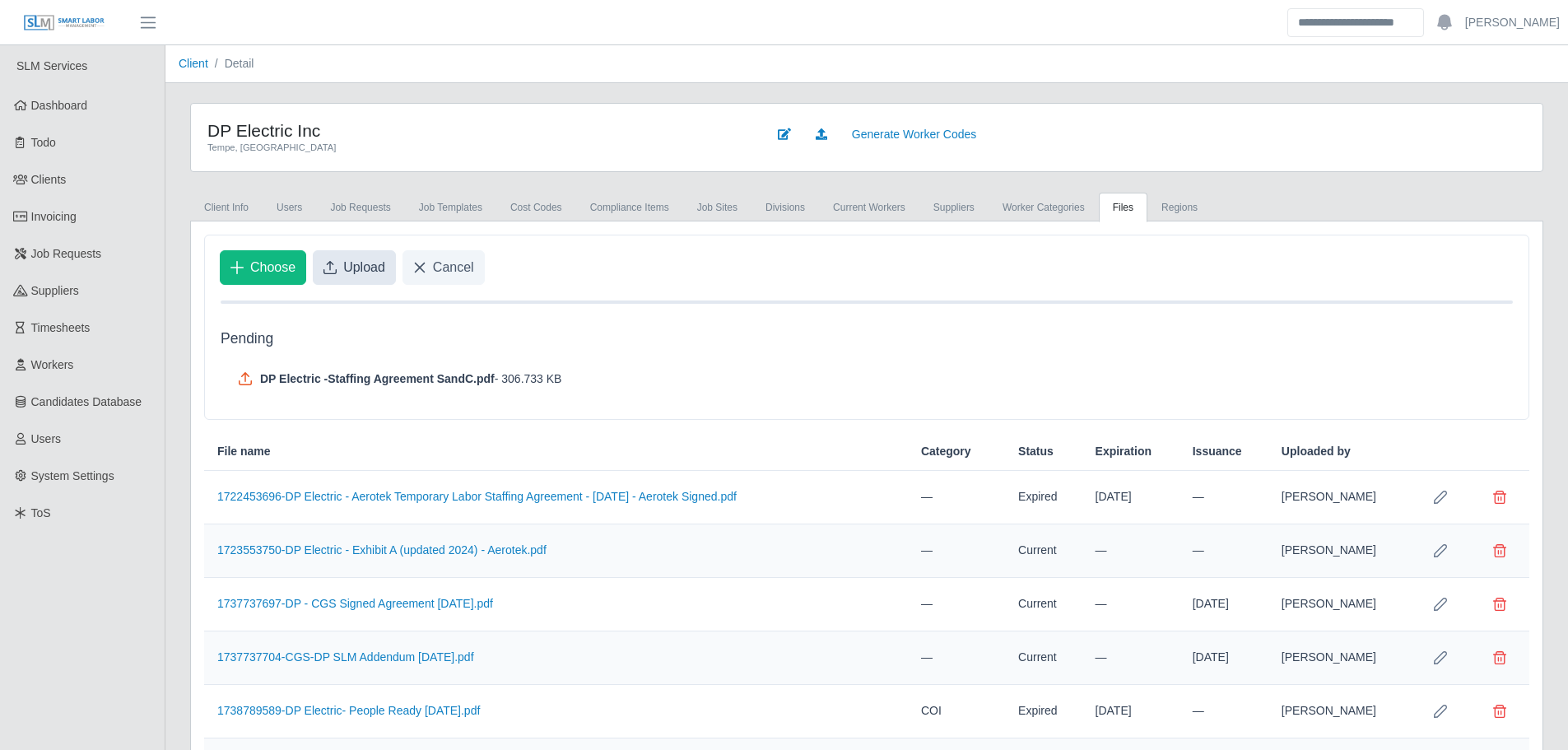
click at [375, 271] on span "Upload" at bounding box center [364, 267] width 42 height 20
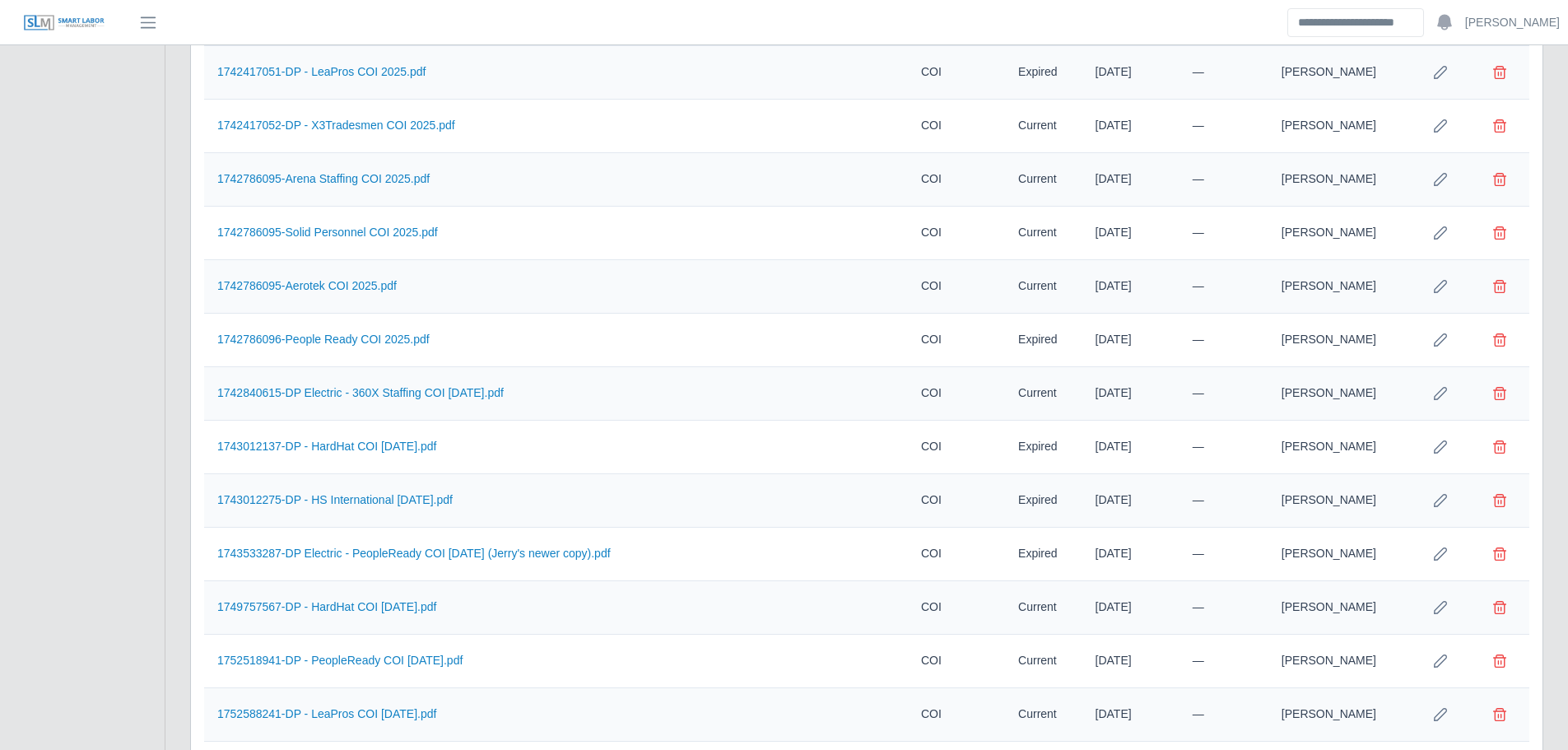
scroll to position [1225, 0]
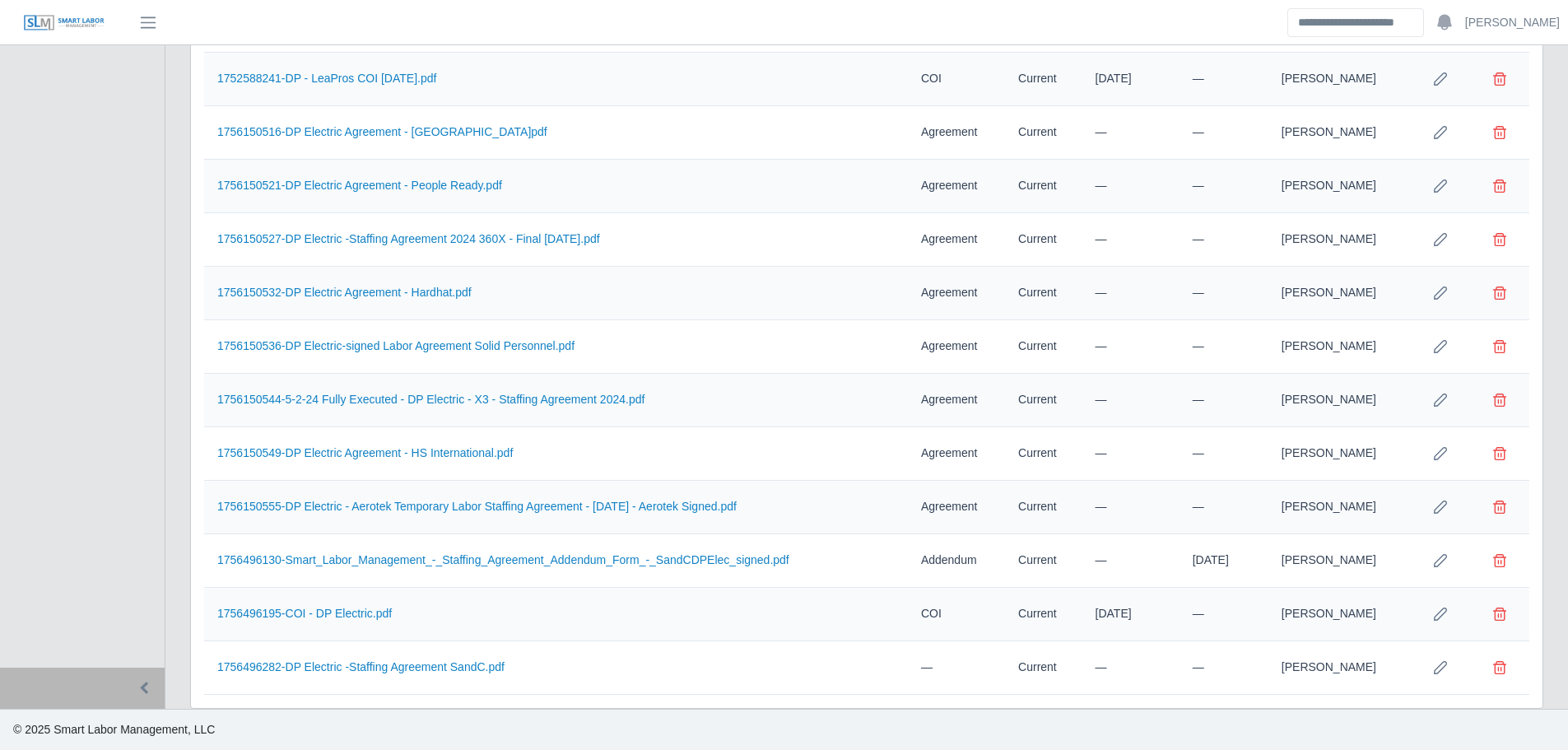
drag, startPoint x: 1441, startPoint y: 669, endPoint x: 1072, endPoint y: 676, distance: 369.1
click at [1439, 669] on icon "Row Edit" at bounding box center [1440, 668] width 13 height 13
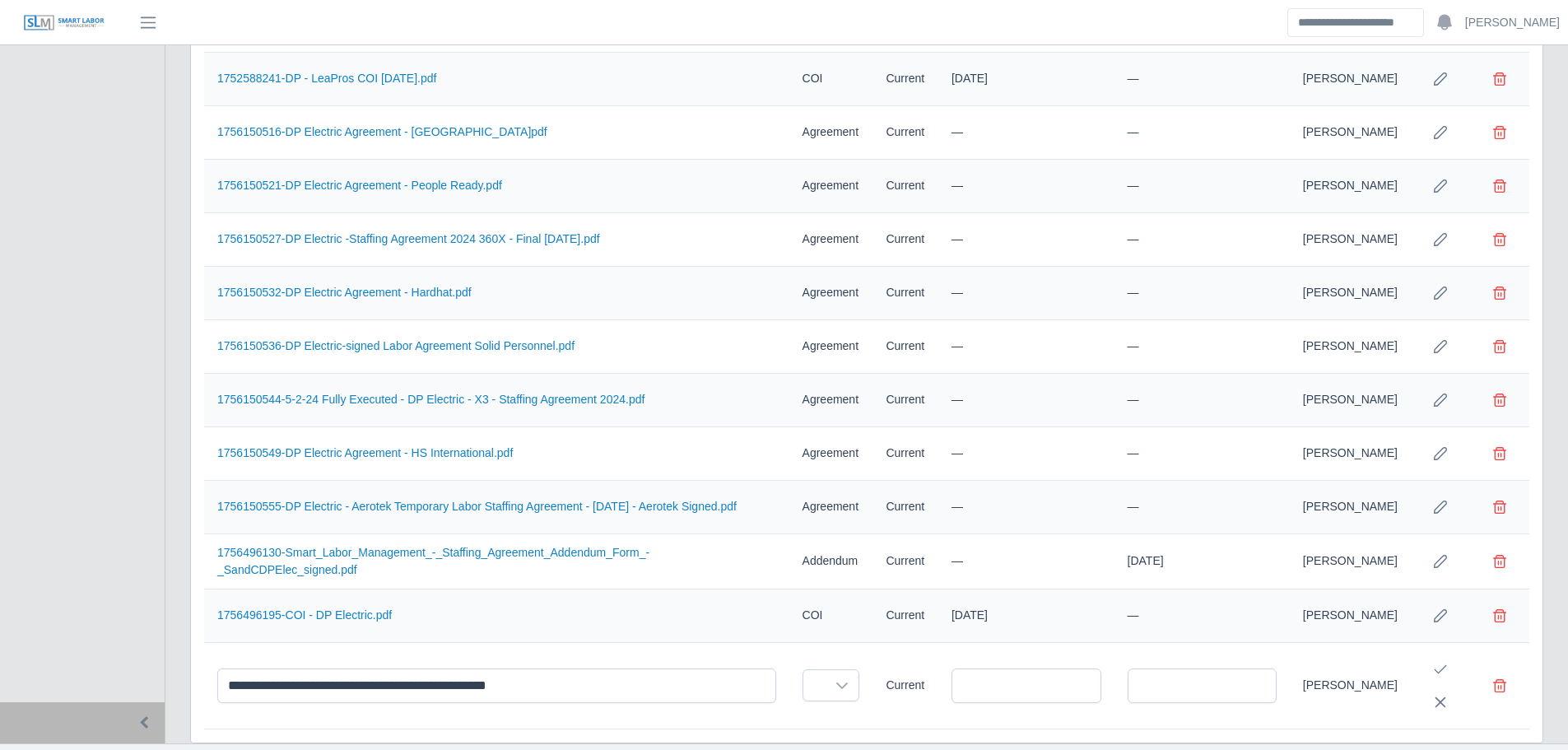
scroll to position [1276, 0]
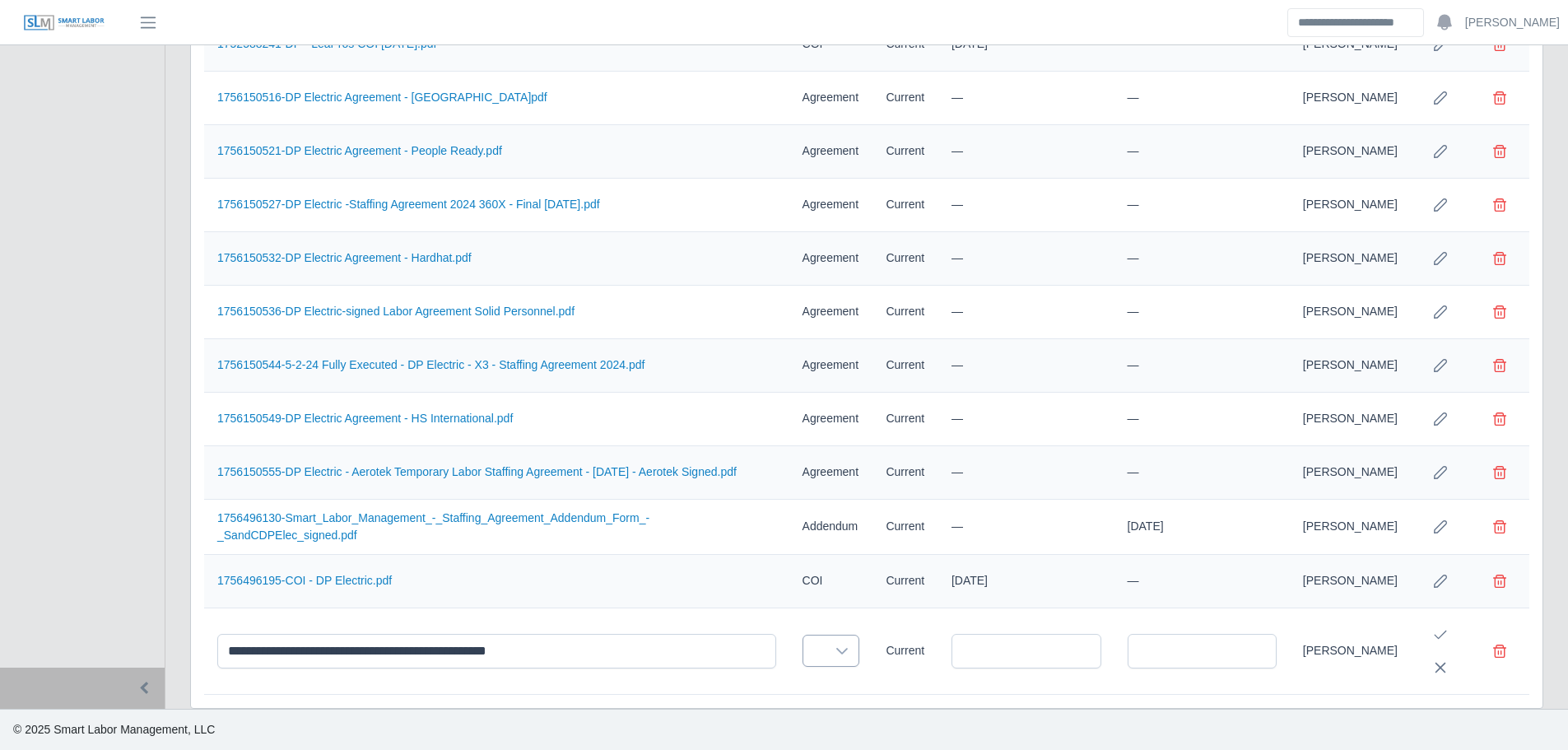
click at [826, 642] on div at bounding box center [842, 650] width 33 height 30
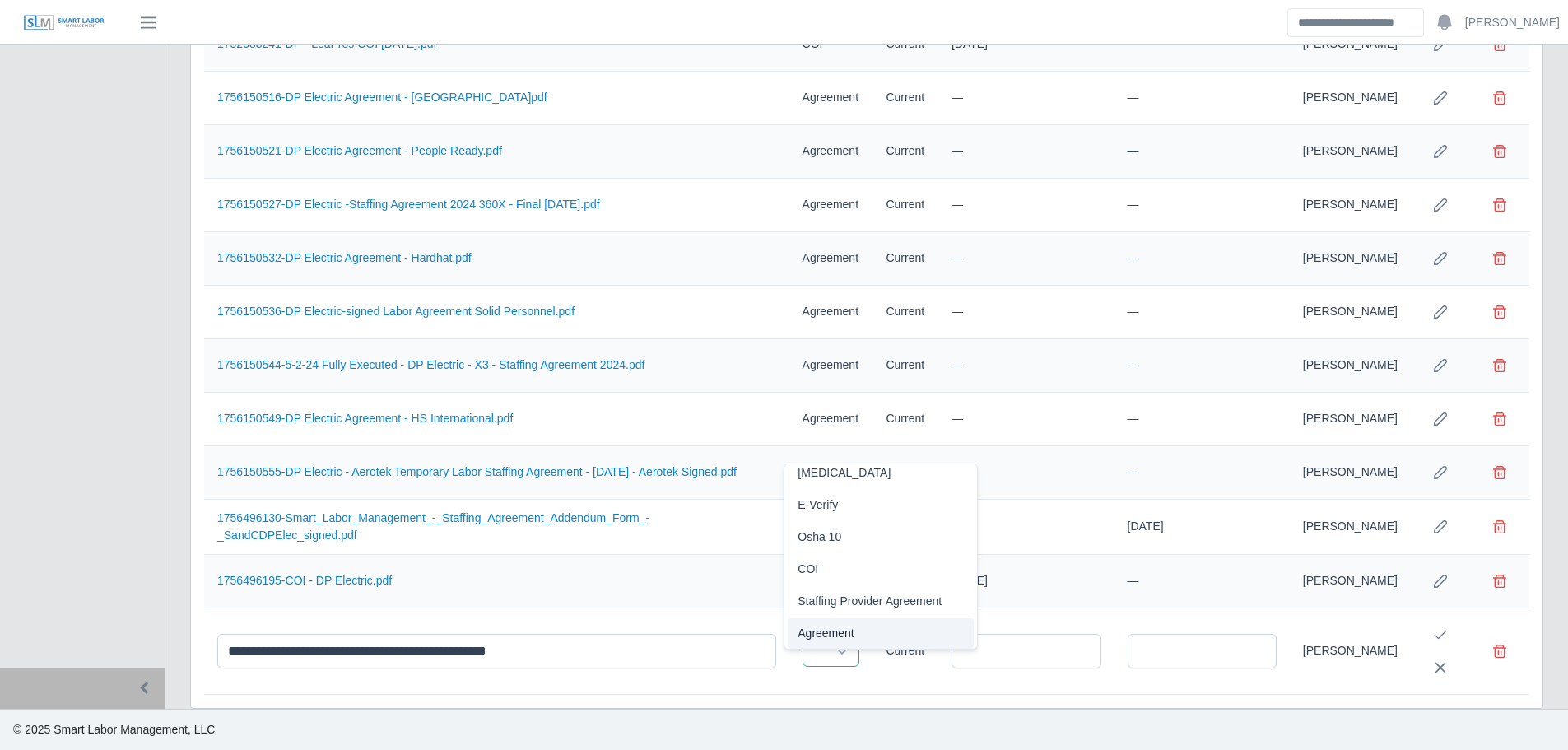
click at [836, 625] on span "Agreement" at bounding box center [825, 633] width 55 height 17
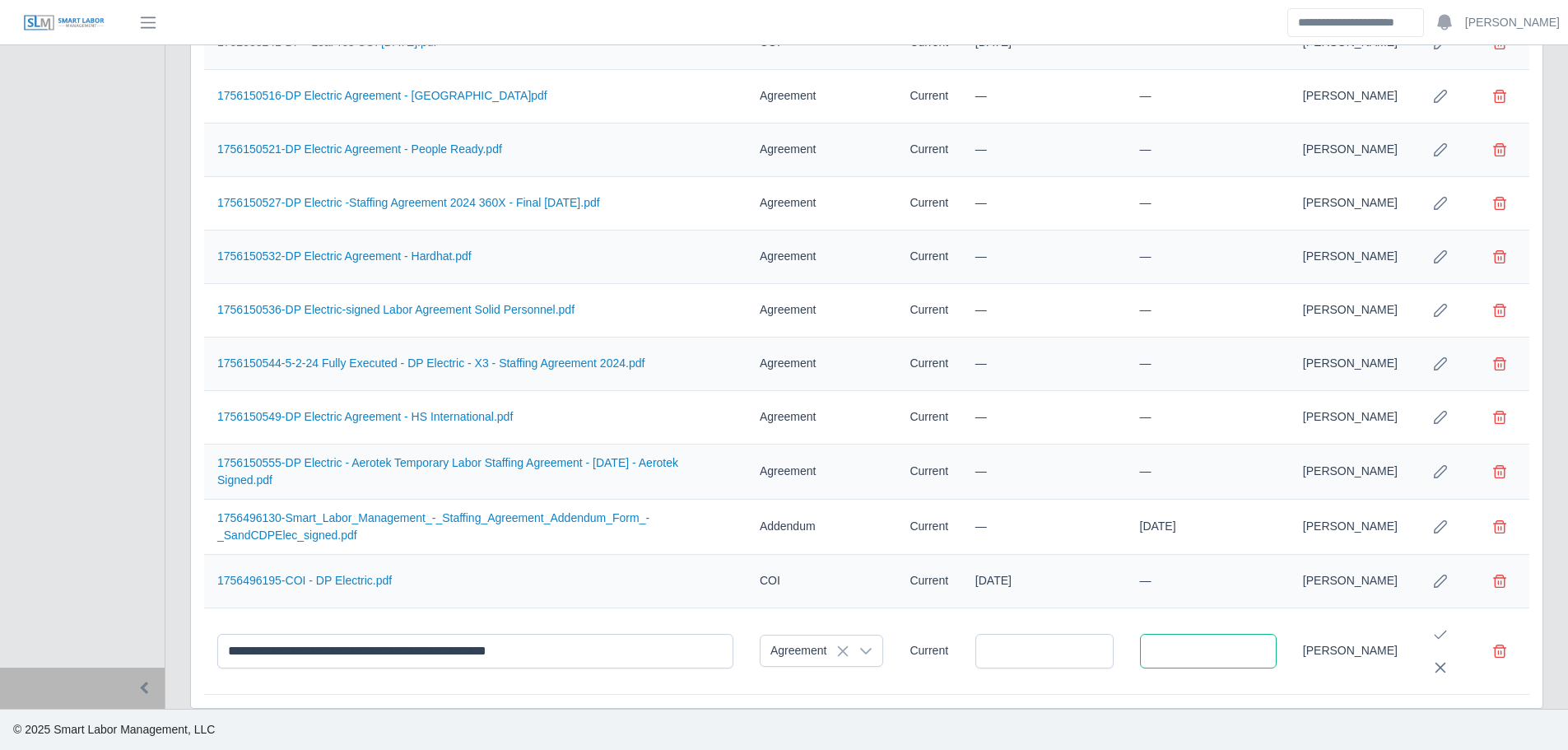
click at [1207, 651] on input "text" at bounding box center [1208, 651] width 136 height 35
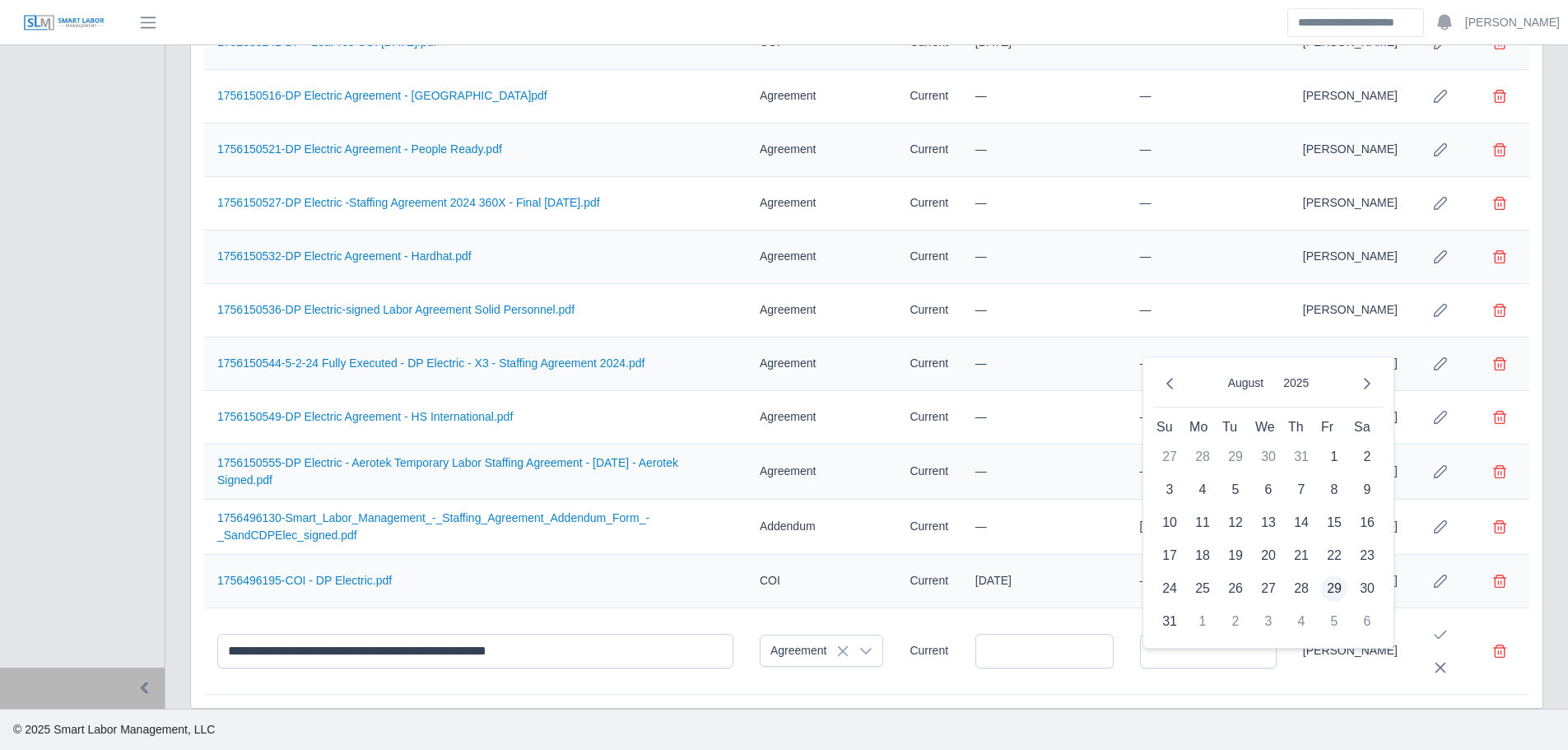
click at [1338, 576] on span "29" at bounding box center [1334, 589] width 26 height 26
type input "**********"
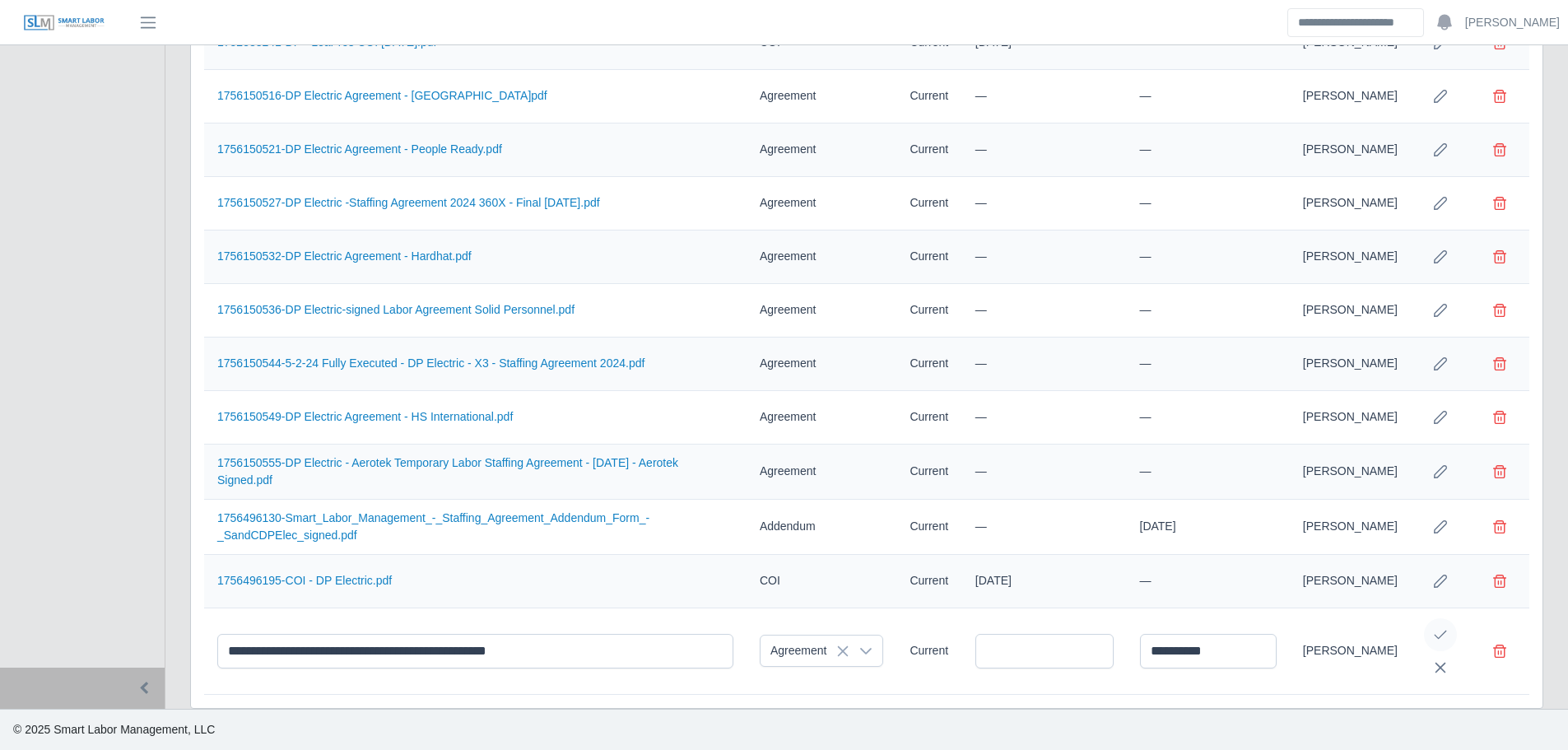
click at [1437, 629] on icon "Save Edit" at bounding box center [1440, 635] width 13 height 13
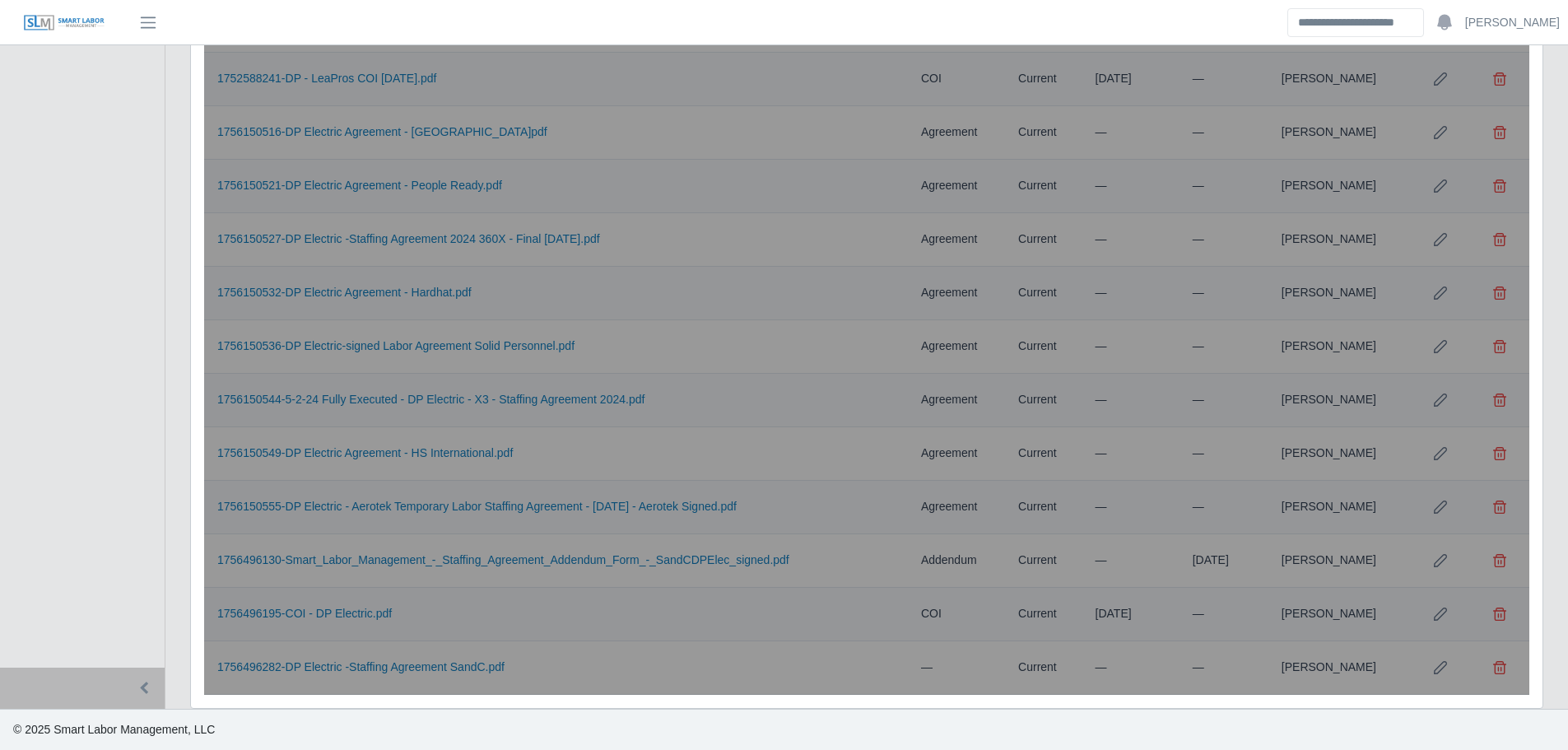
scroll to position [1225, 0]
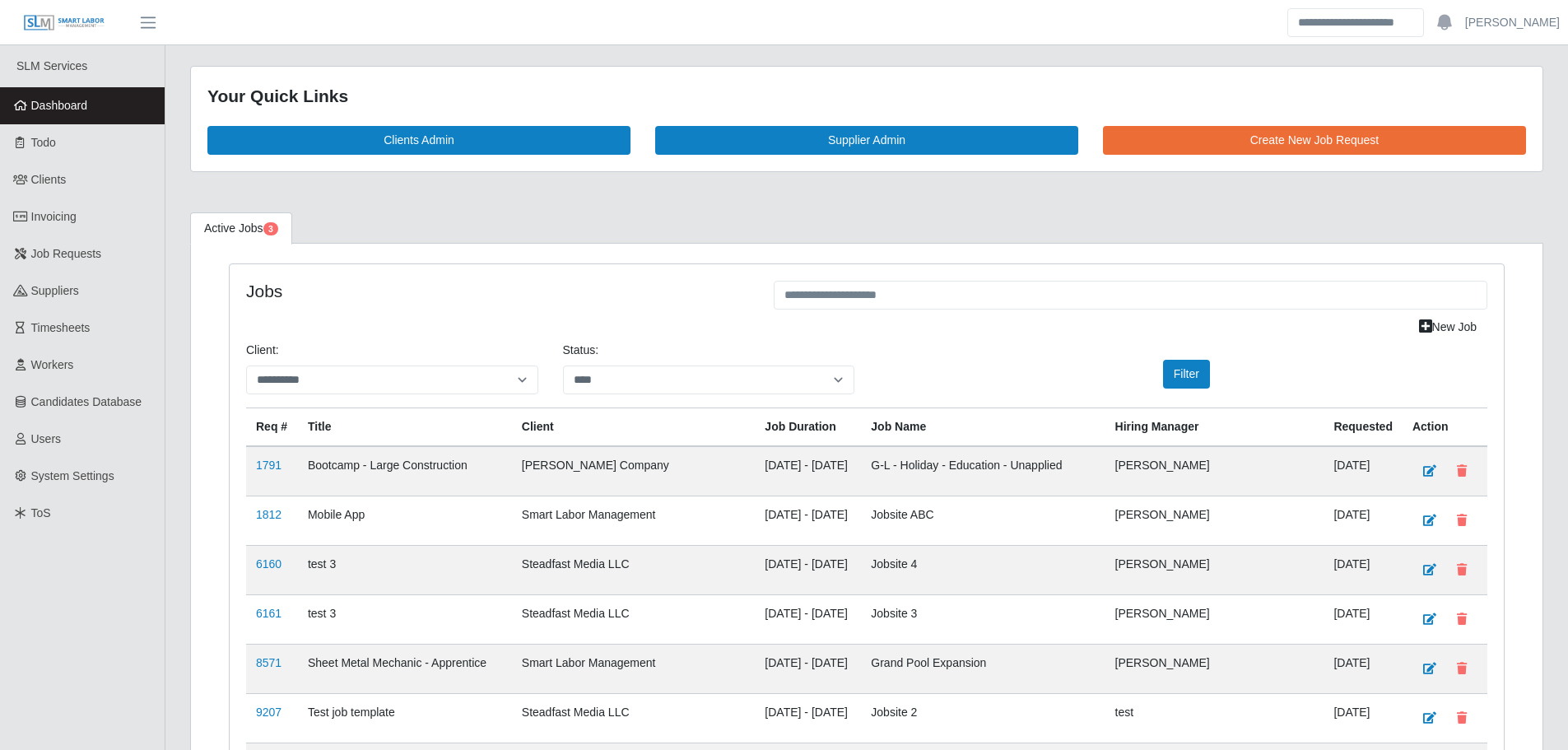
select select "****"
click at [113, 106] on link "Dashboard" at bounding box center [82, 105] width 165 height 37
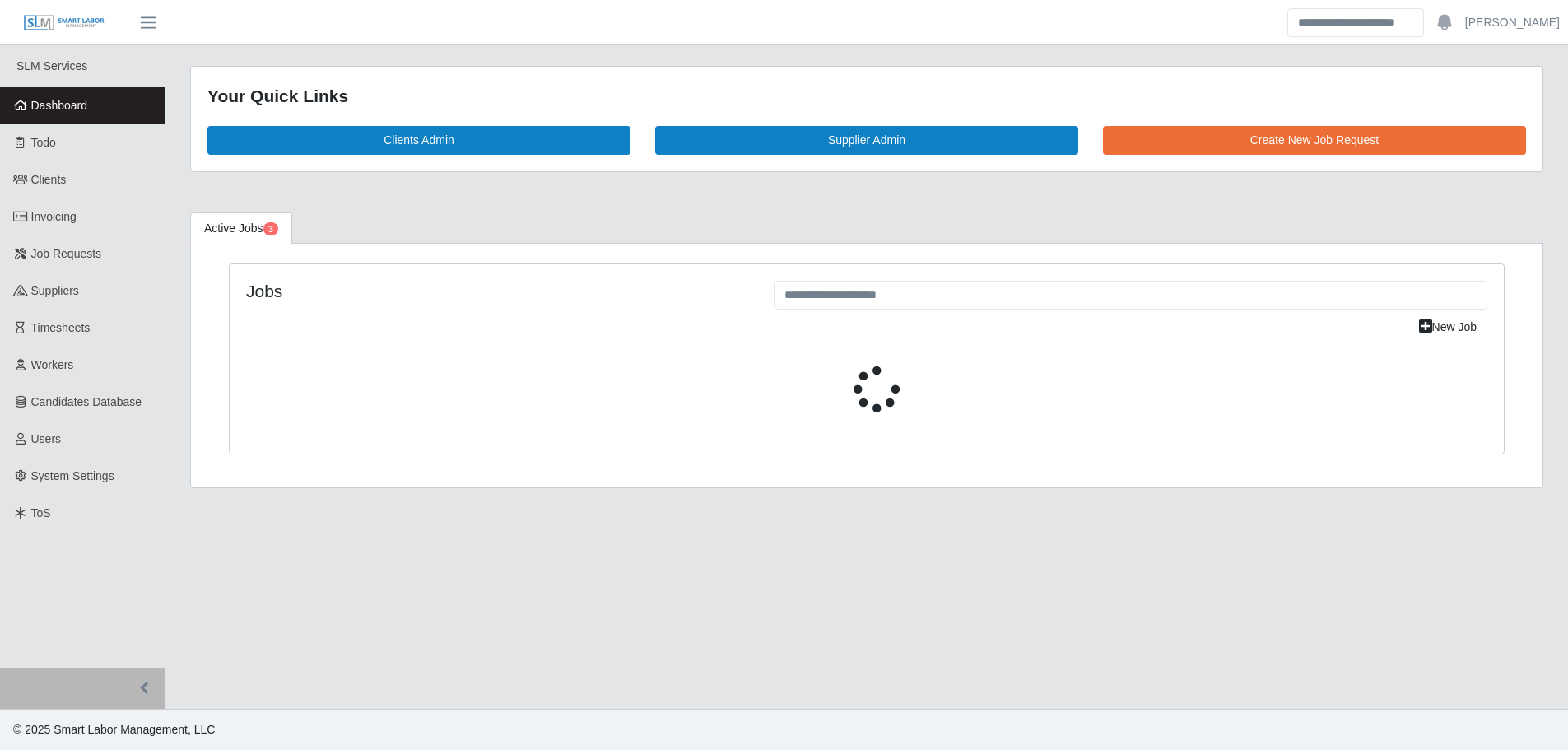
select select "****"
